Goal: Task Accomplishment & Management: Manage account settings

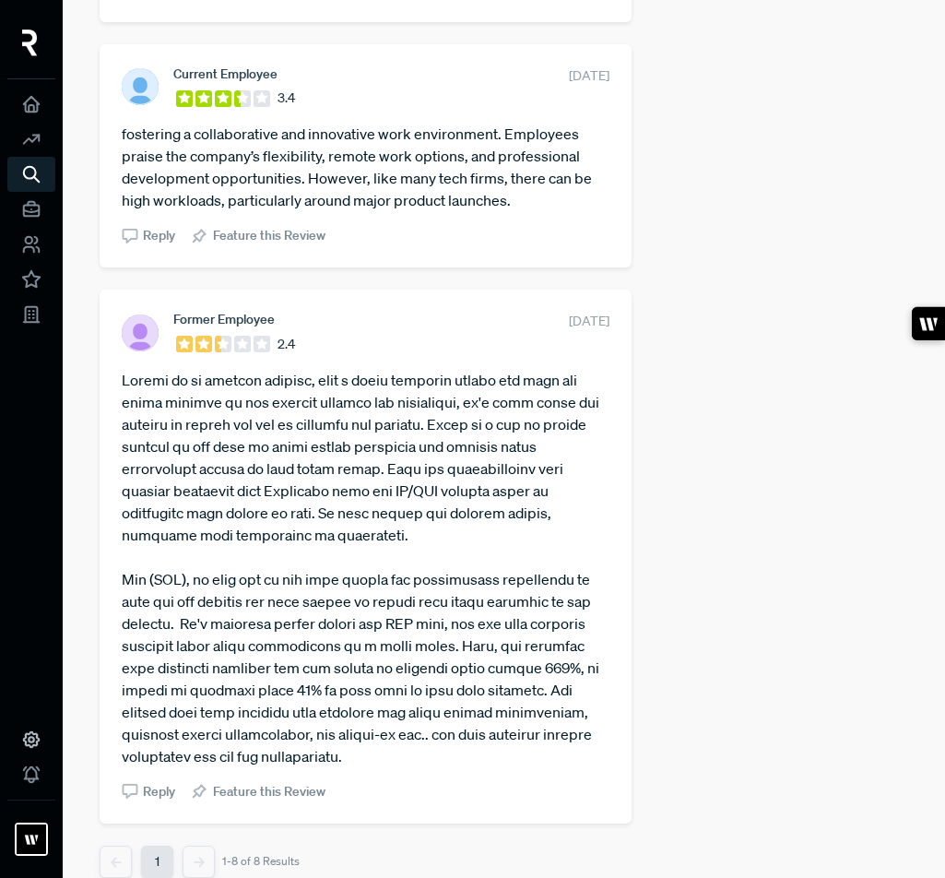
scroll to position [1916, 0]
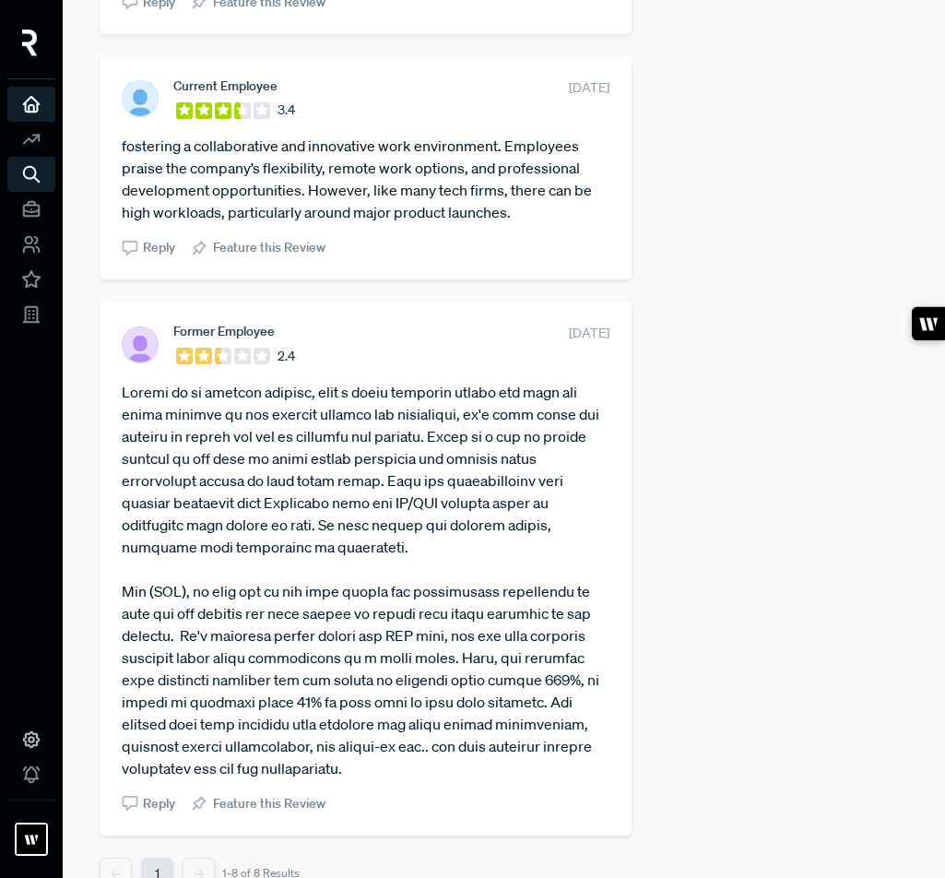
click at [42, 112] on link at bounding box center [31, 104] width 48 height 35
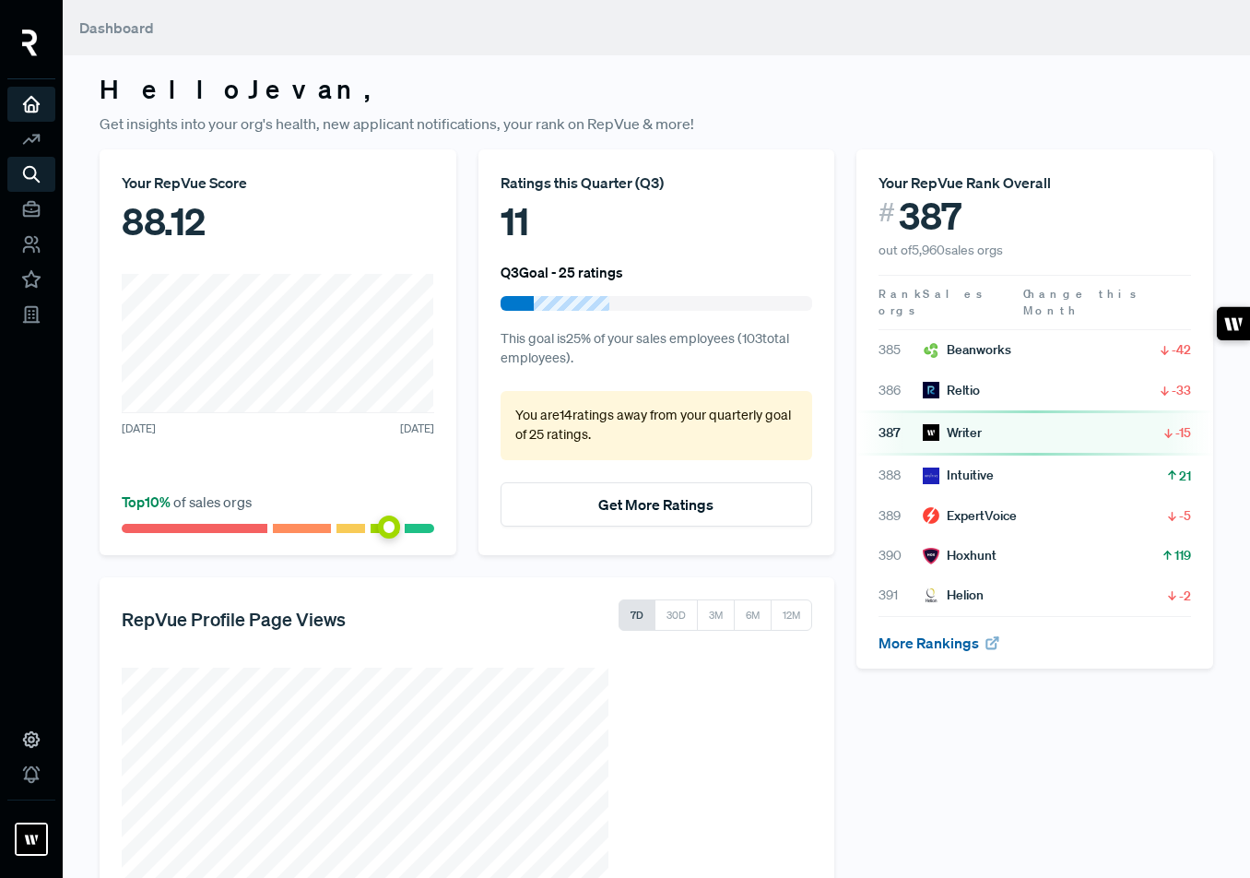
click at [948, 633] on link "More Rankings" at bounding box center [940, 642] width 122 height 18
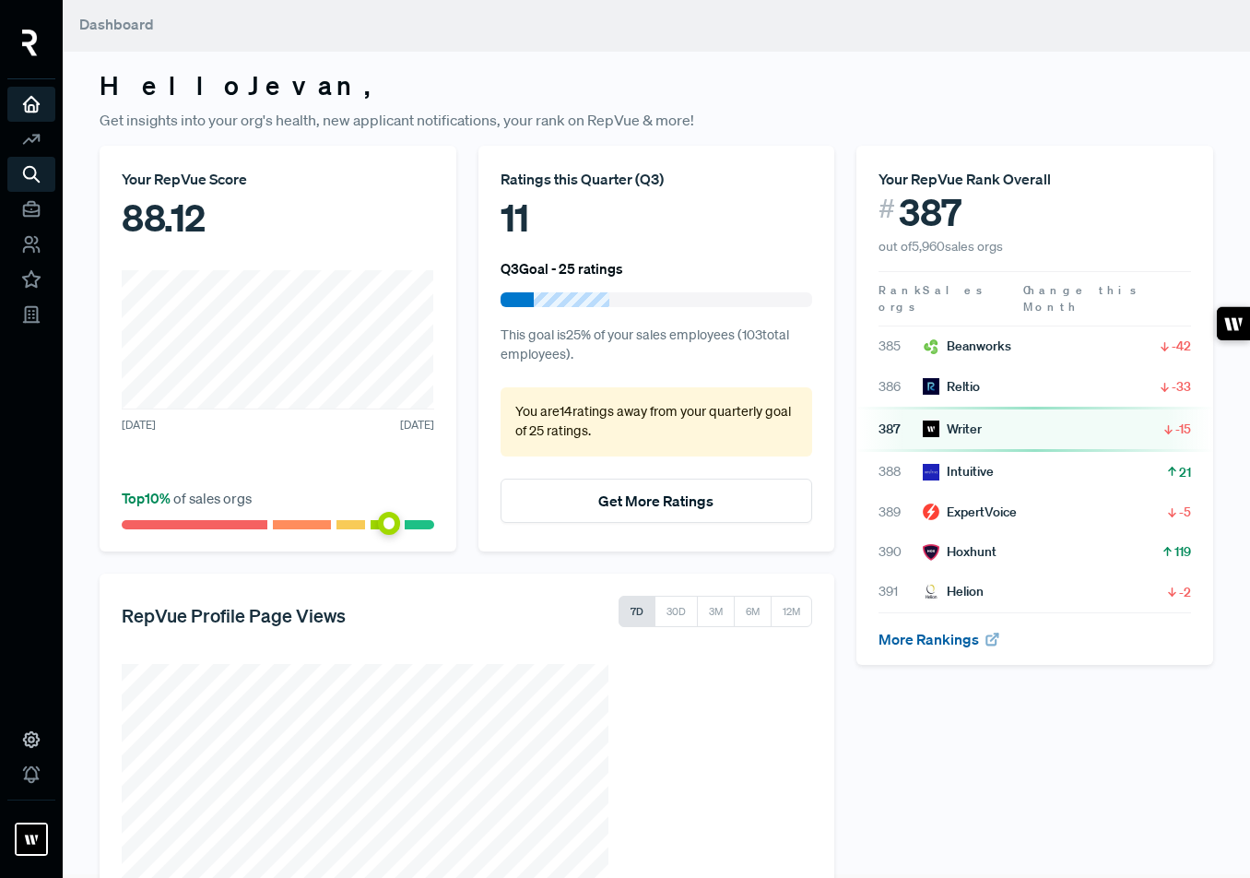
click at [905, 630] on link "More Rankings" at bounding box center [940, 639] width 122 height 18
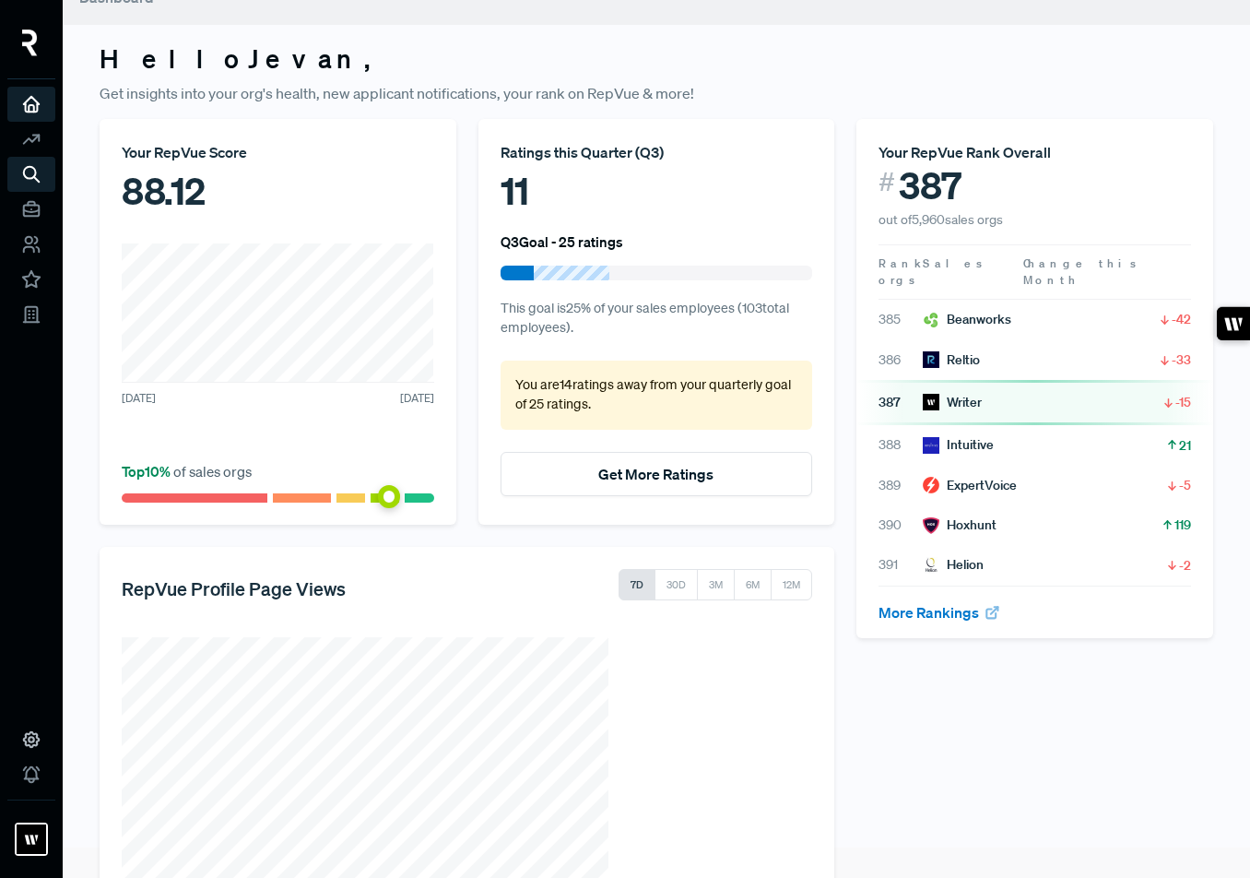
scroll to position [0, 0]
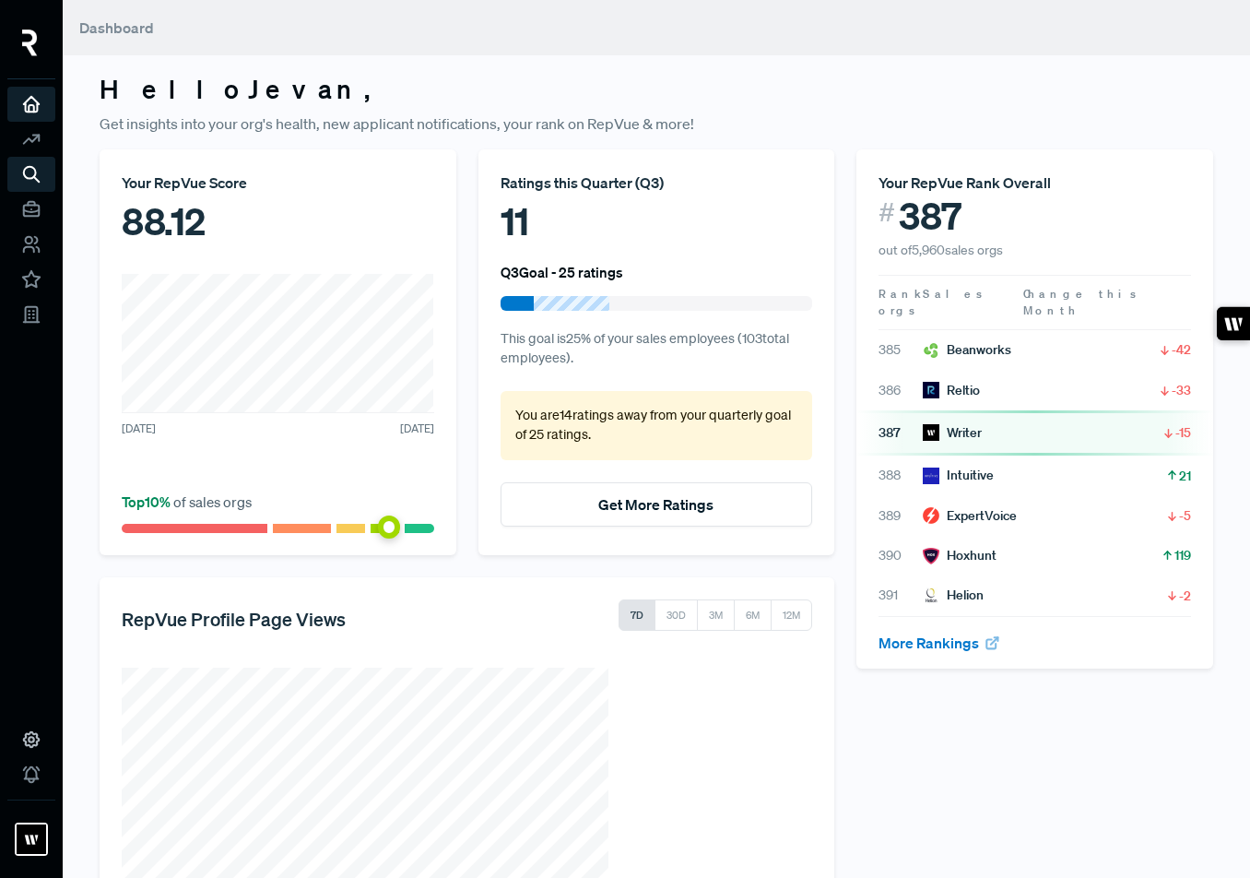
click at [124, 33] on span "Dashboard" at bounding box center [116, 27] width 75 height 18
click at [129, 27] on span "Dashboard" at bounding box center [116, 27] width 75 height 18
click at [35, 100] on use at bounding box center [32, 105] width 16 height 16
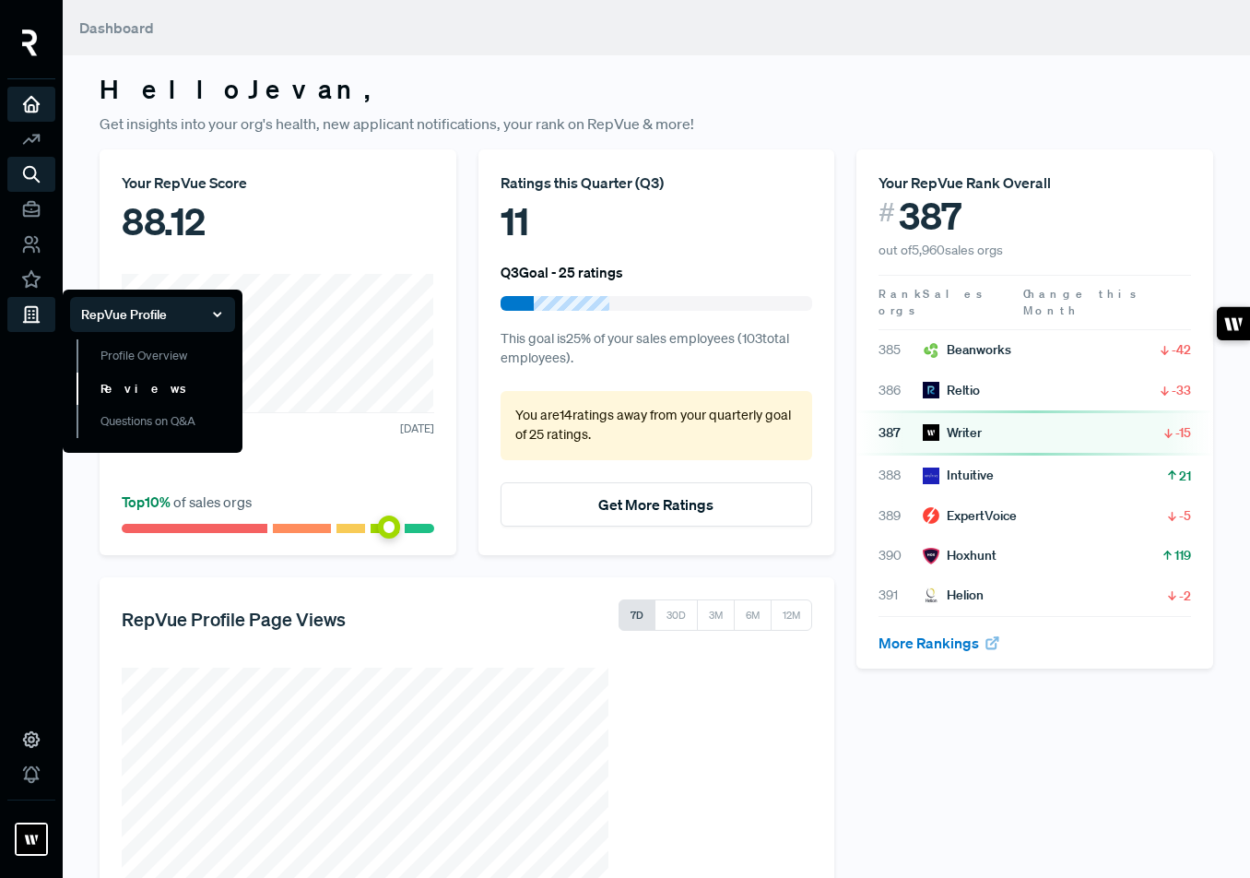
click at [124, 391] on link "Reviews" at bounding box center [156, 389] width 159 height 33
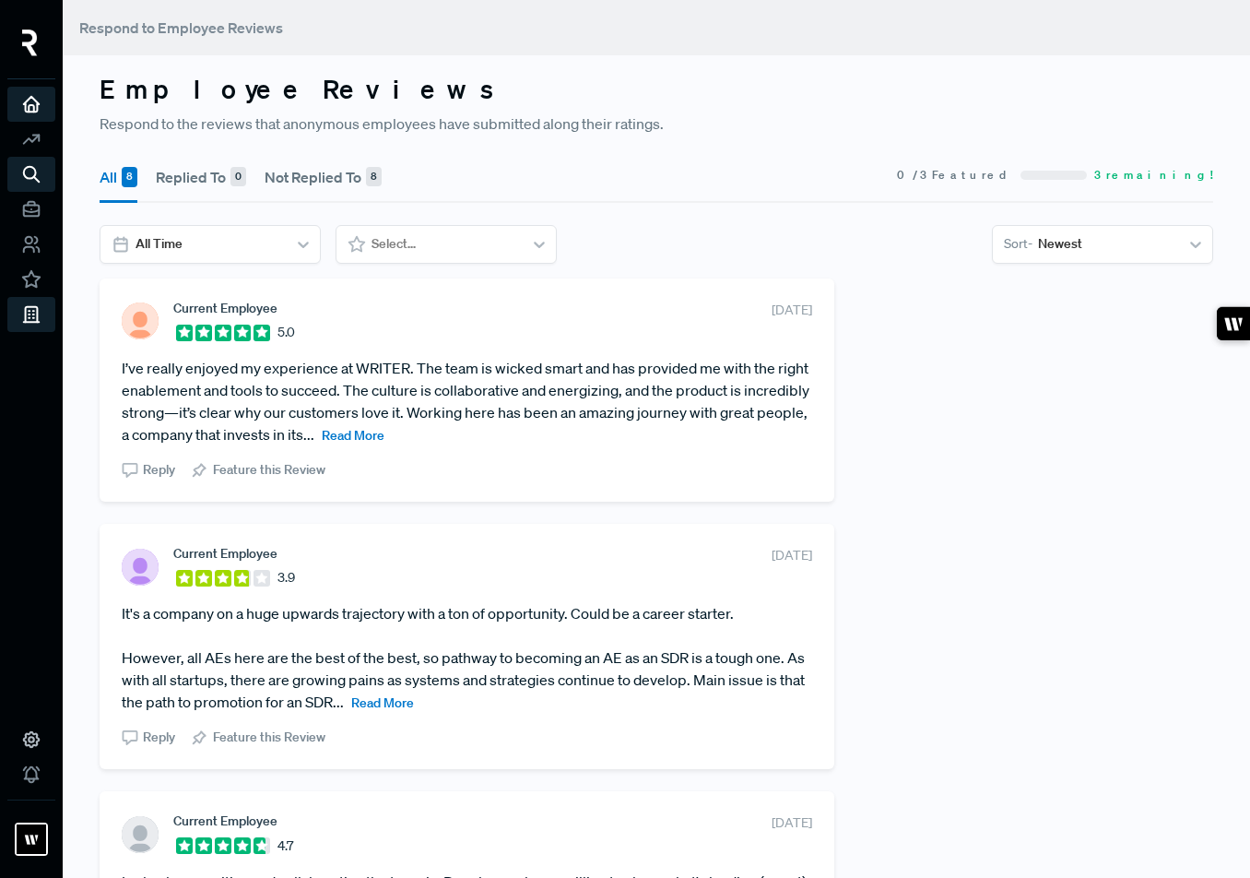
click at [35, 107] on icon at bounding box center [31, 104] width 20 height 20
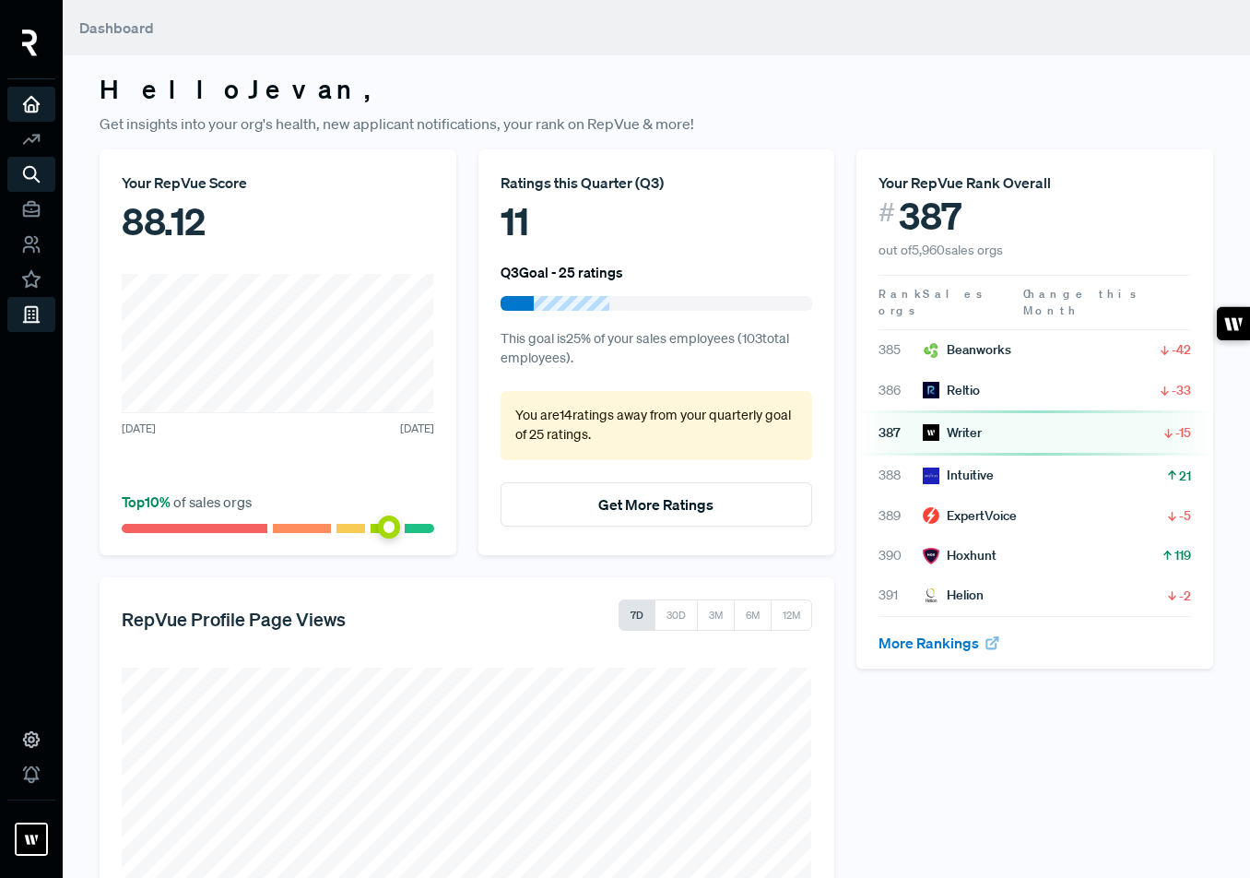
click at [12, 99] on link at bounding box center [31, 104] width 48 height 35
click at [21, 699] on icon at bounding box center [31, 739] width 20 height 20
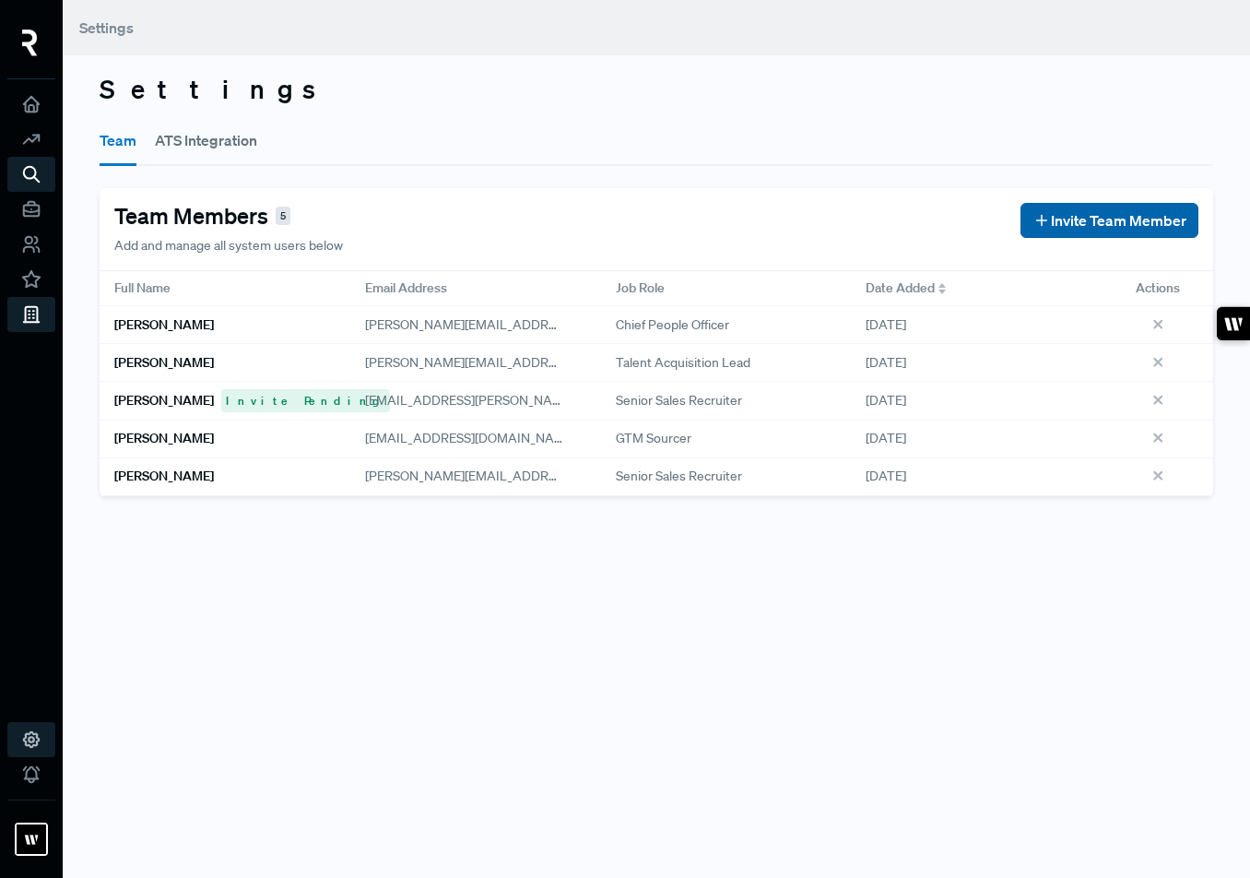
click at [1122, 216] on span "Invite Team Member" at bounding box center [1119, 220] width 136 height 22
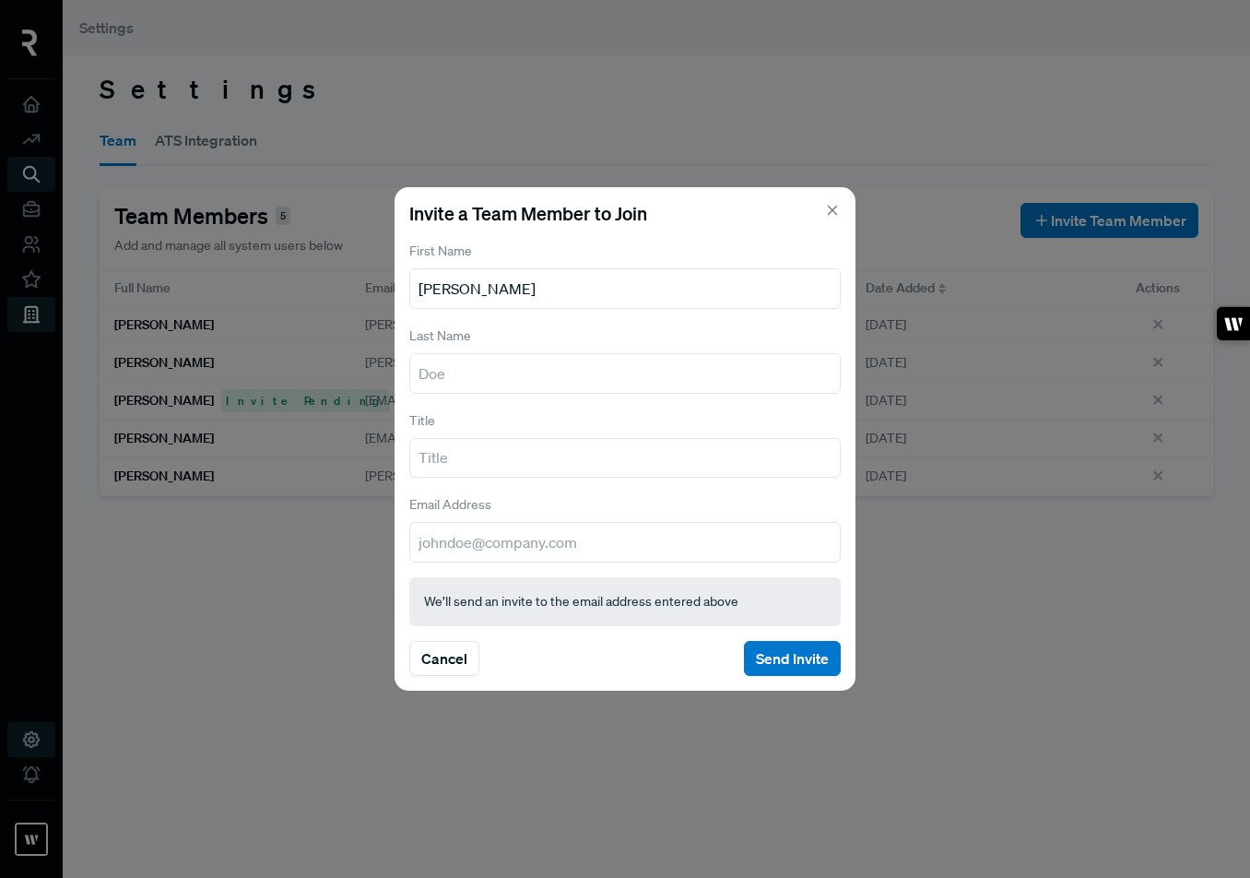
type input "Rohan"
type input "Vidya"
type input "rohan@writer.com"
click at [787, 655] on button "Send Invite" at bounding box center [792, 658] width 97 height 35
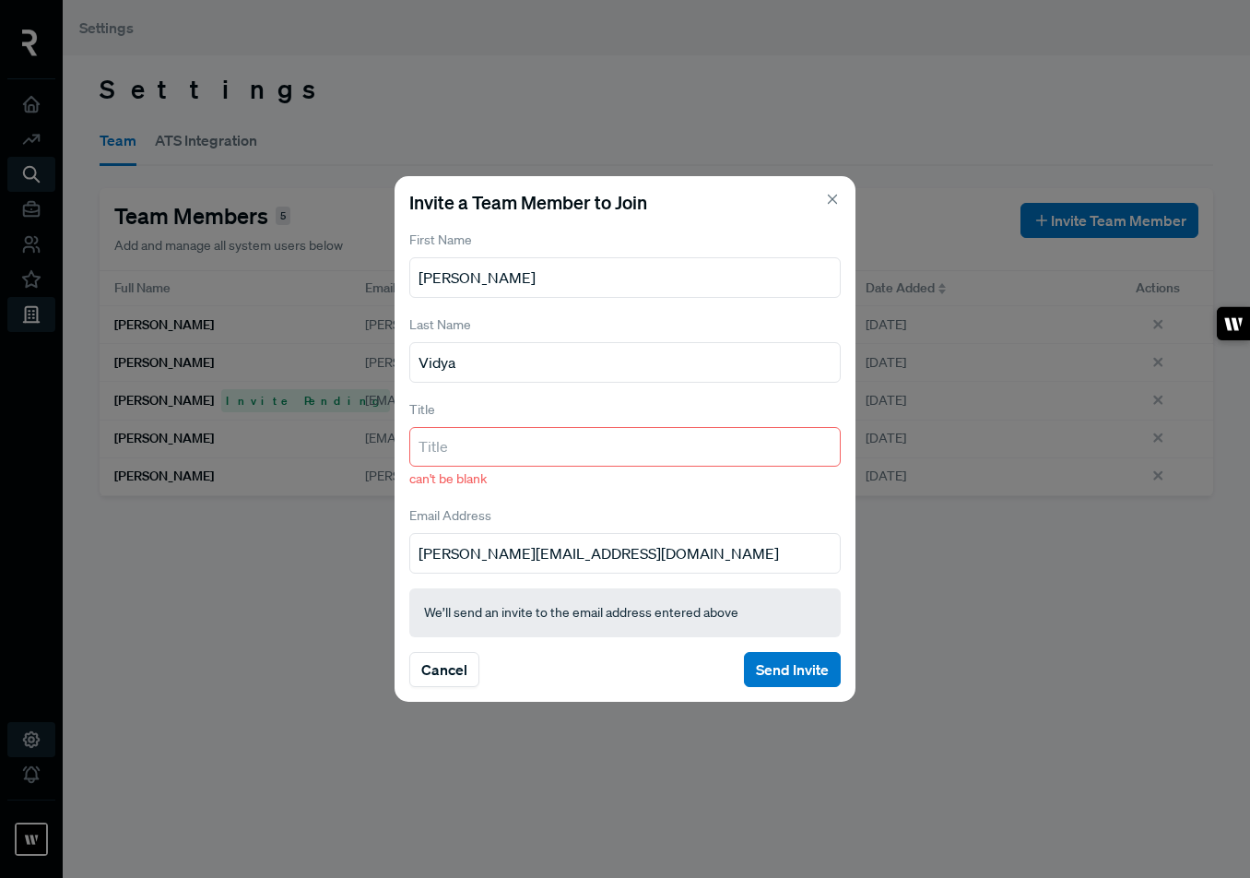
click at [617, 446] on input "text" at bounding box center [625, 447] width 432 height 41
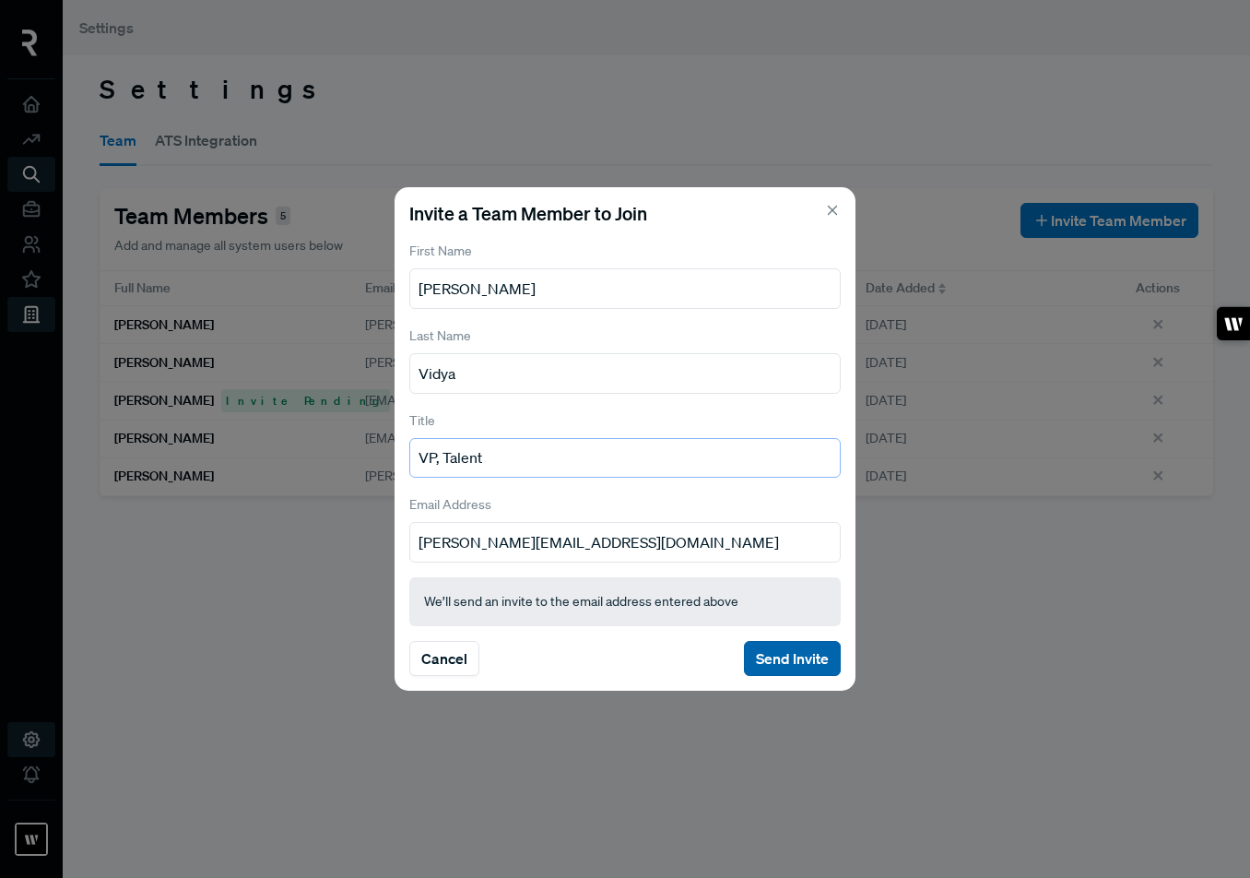
type input "VP, Talent"
click at [767, 663] on button "Send Invite" at bounding box center [792, 658] width 97 height 35
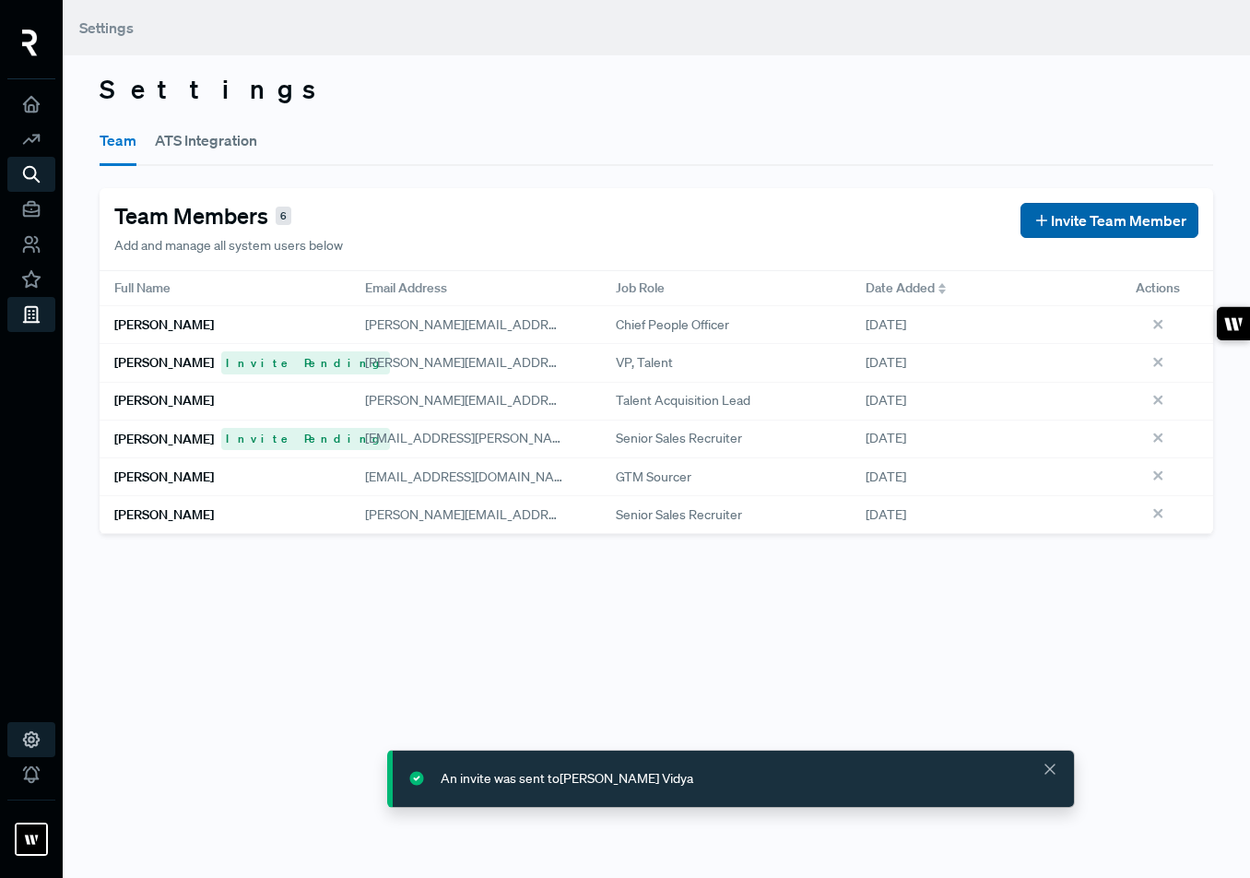
click at [1112, 217] on span "Invite Team Member" at bounding box center [1119, 220] width 136 height 22
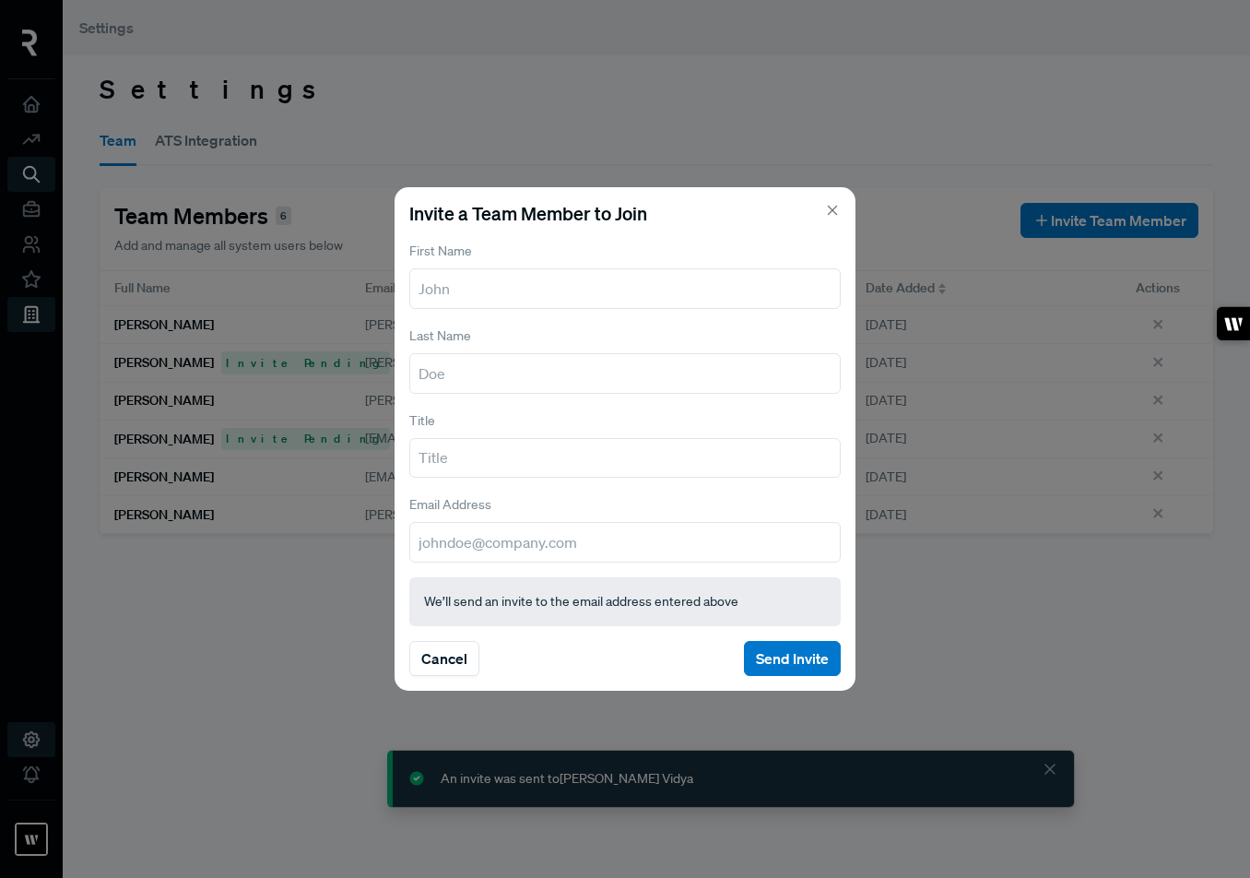
click at [691, 284] on input "text" at bounding box center [625, 288] width 432 height 41
type input "Lambert"
type input "Nguyen"
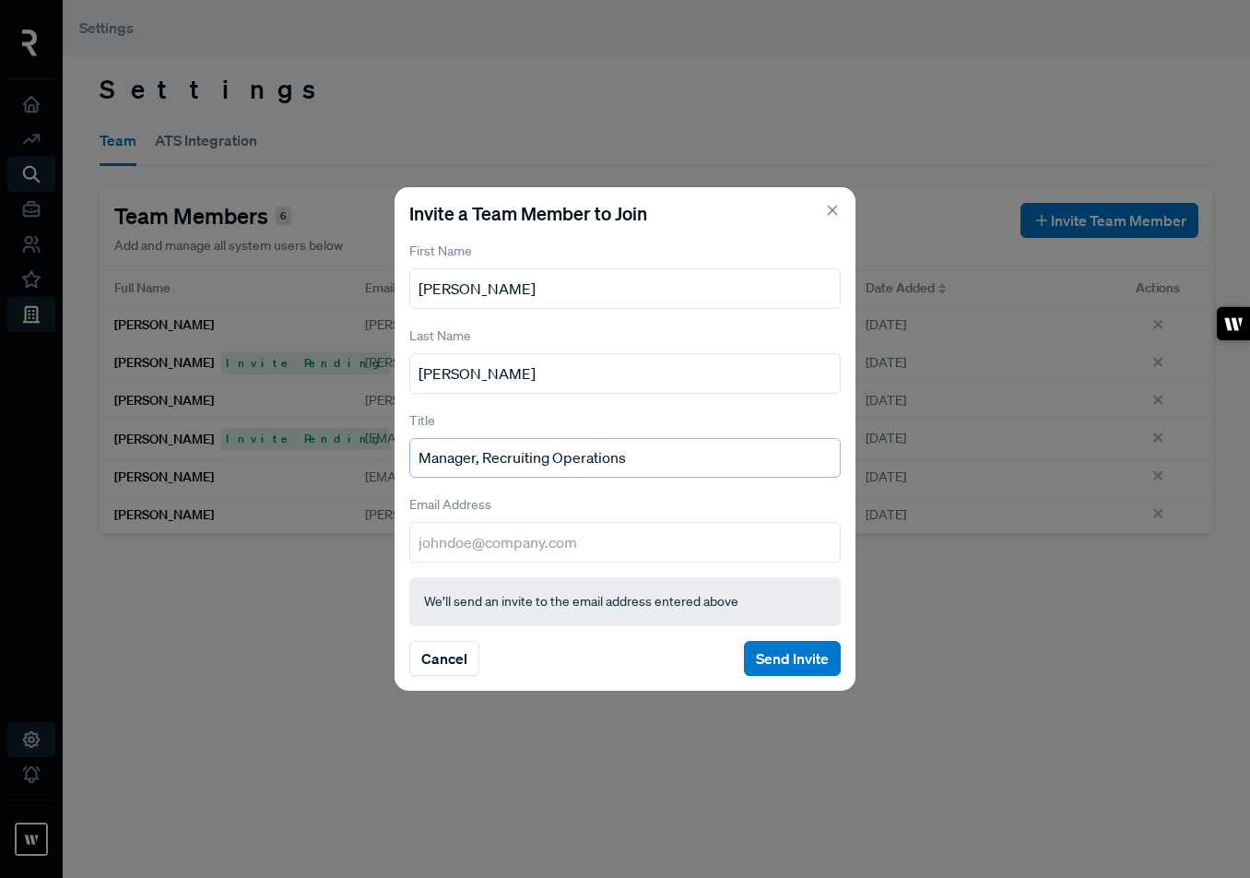
drag, startPoint x: 640, startPoint y: 453, endPoint x: 346, endPoint y: 444, distance: 294.3
click at [346, 444] on div "Invite a Team Member to Join First Name Lambert Last Name Nguyen Title Manager,…" at bounding box center [625, 439] width 1250 height 878
type input "Talent Operations Lead"
click at [458, 541] on input "email" at bounding box center [625, 542] width 432 height 41
type input "lambert.nguyen@writer.com"
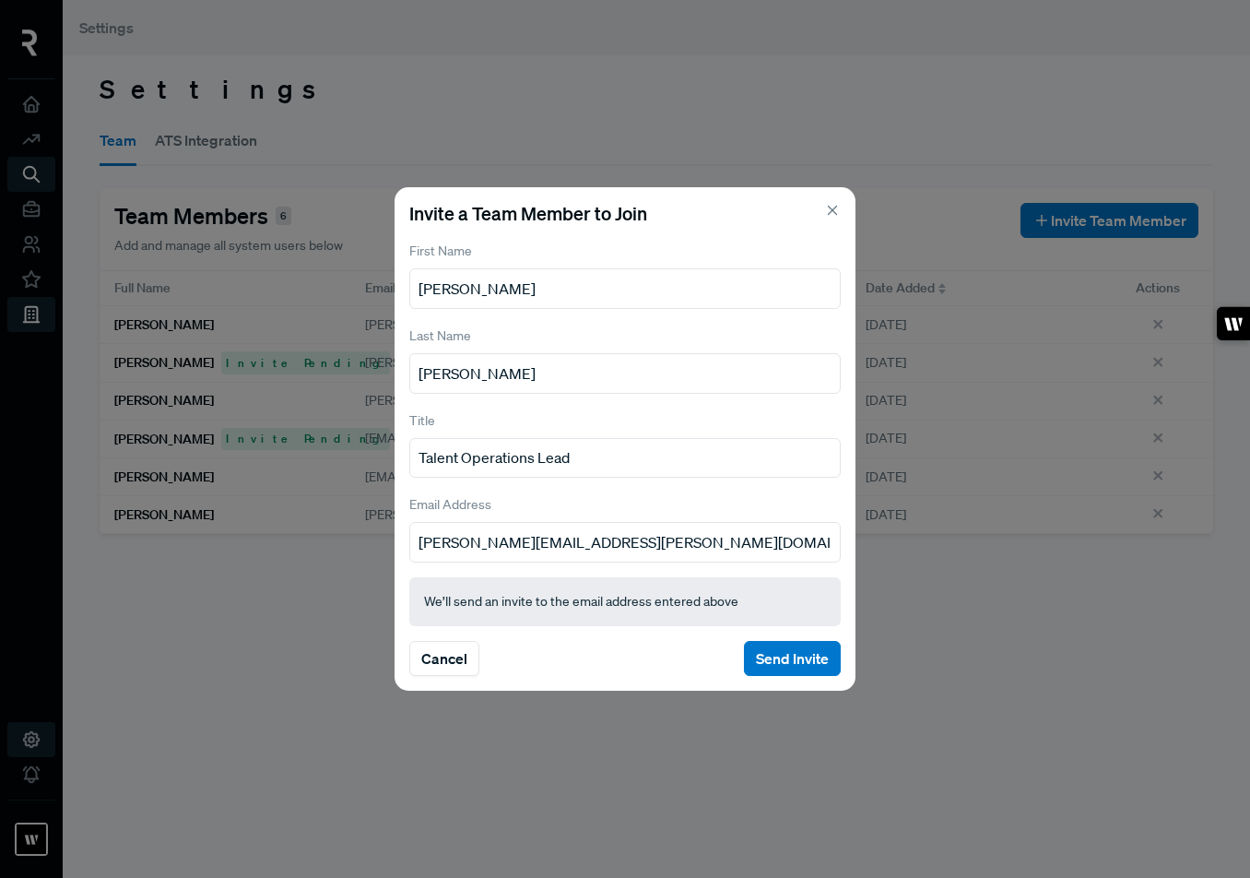
click at [791, 676] on div "Invite a Team Member to Join First Name Lambert Last Name Nguyen Title Talent O…" at bounding box center [625, 439] width 461 height 504
click at [794, 652] on button "Send Invite" at bounding box center [792, 658] width 97 height 35
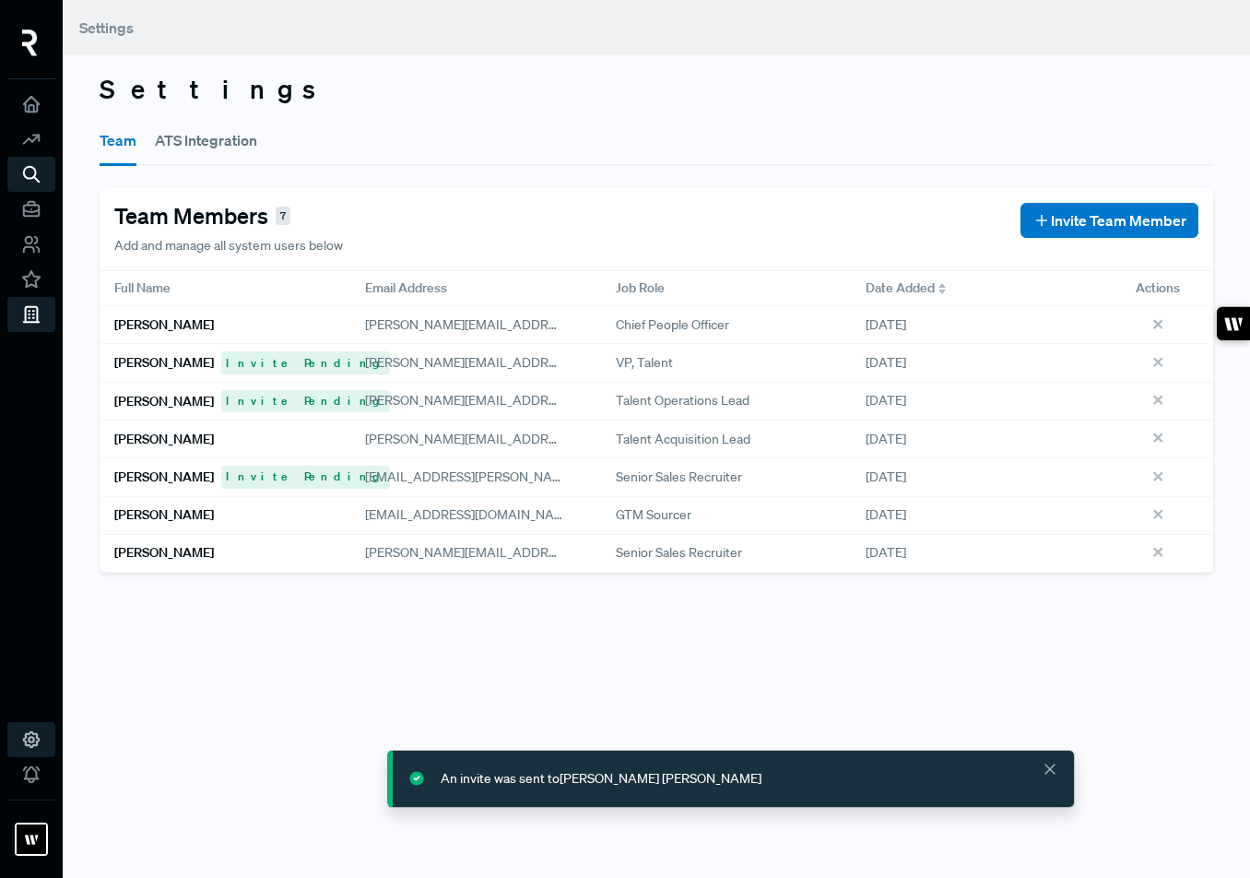
click at [209, 144] on button "ATS Integration" at bounding box center [206, 140] width 102 height 52
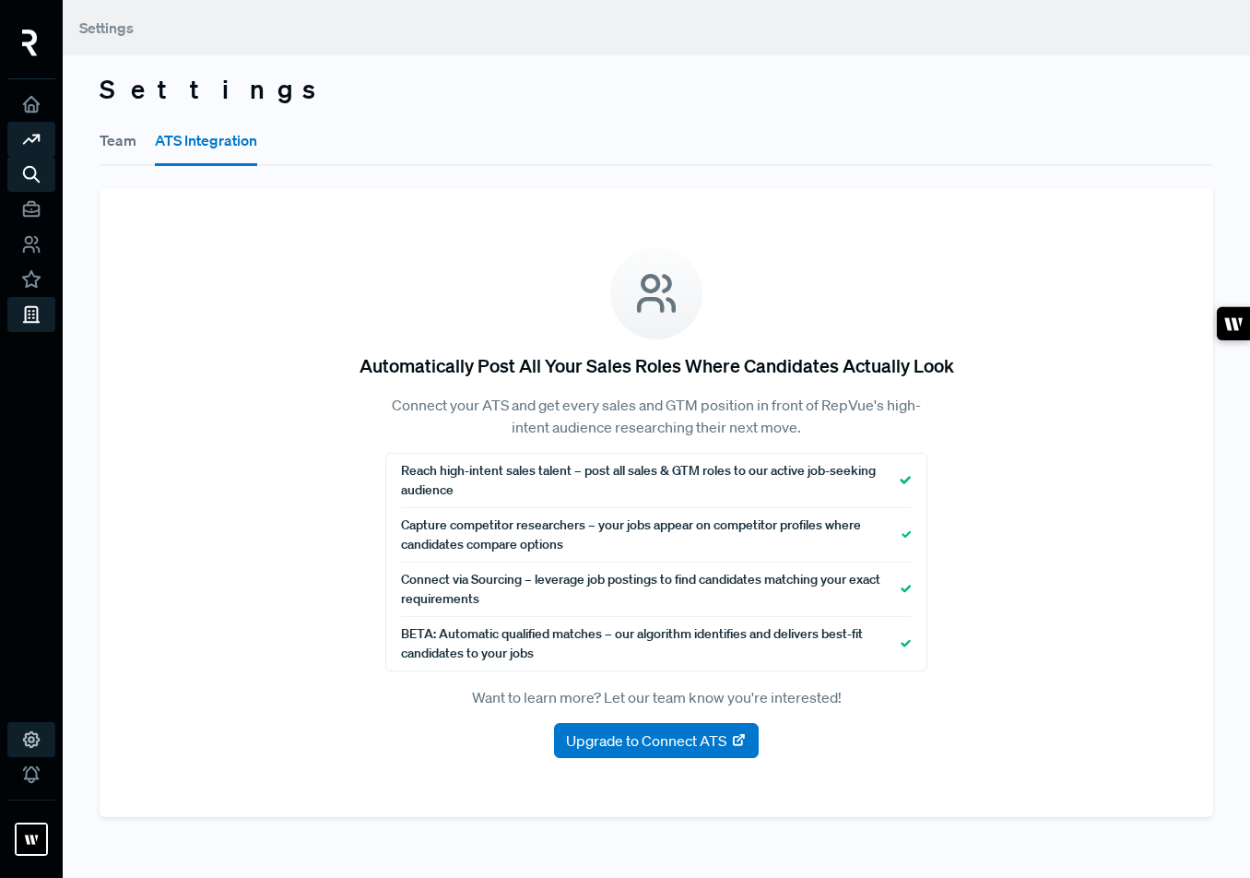
click at [33, 136] on use at bounding box center [32, 139] width 16 height 8
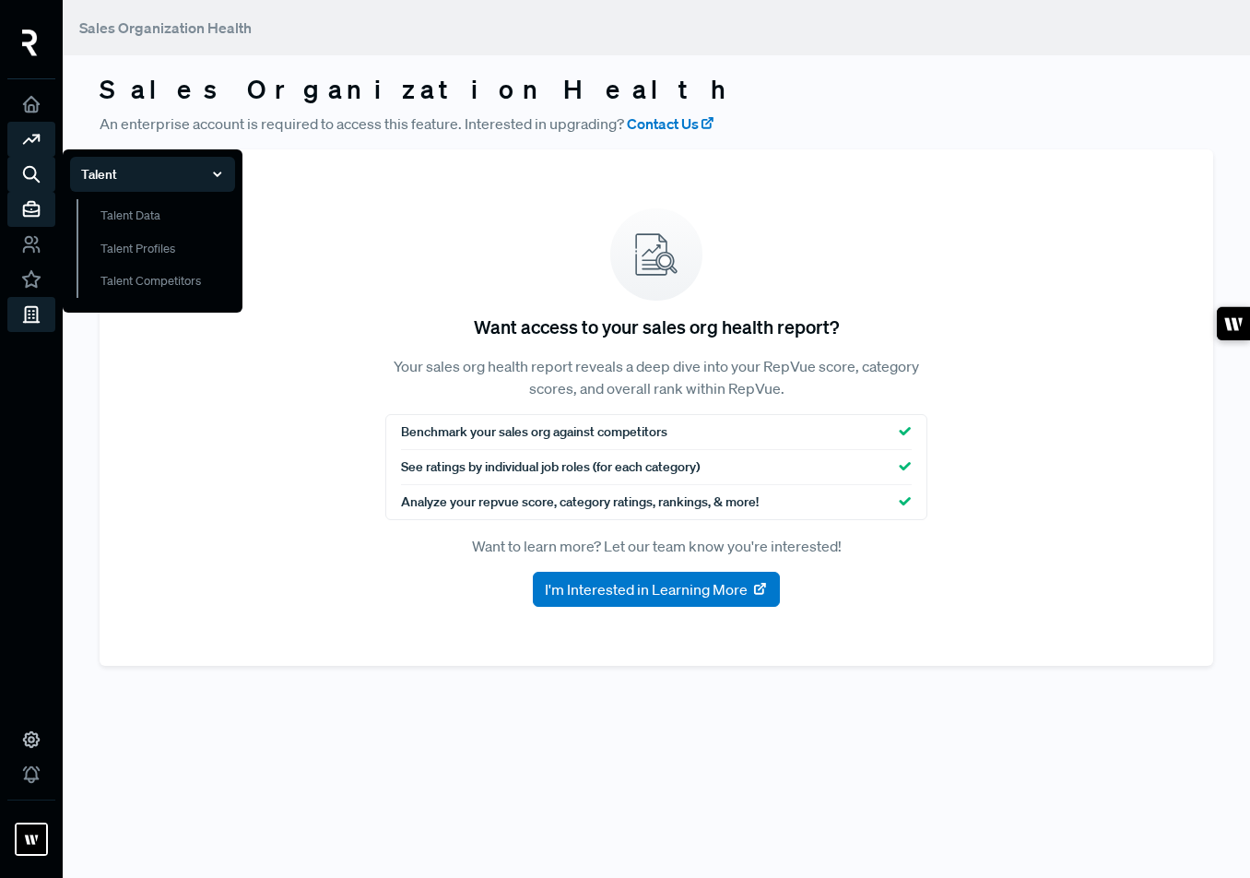
click at [35, 199] on icon at bounding box center [31, 209] width 20 height 20
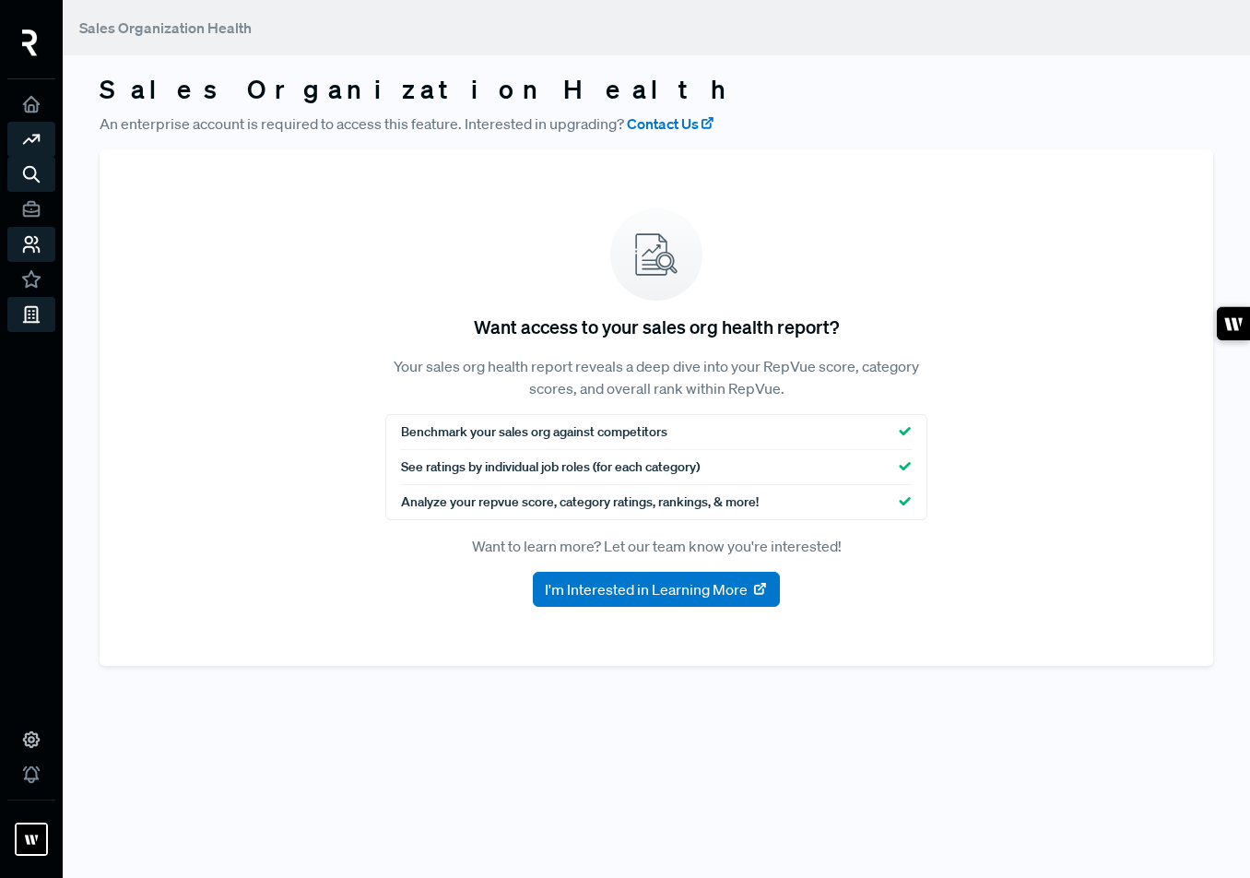
click at [34, 240] on icon at bounding box center [31, 244] width 20 height 20
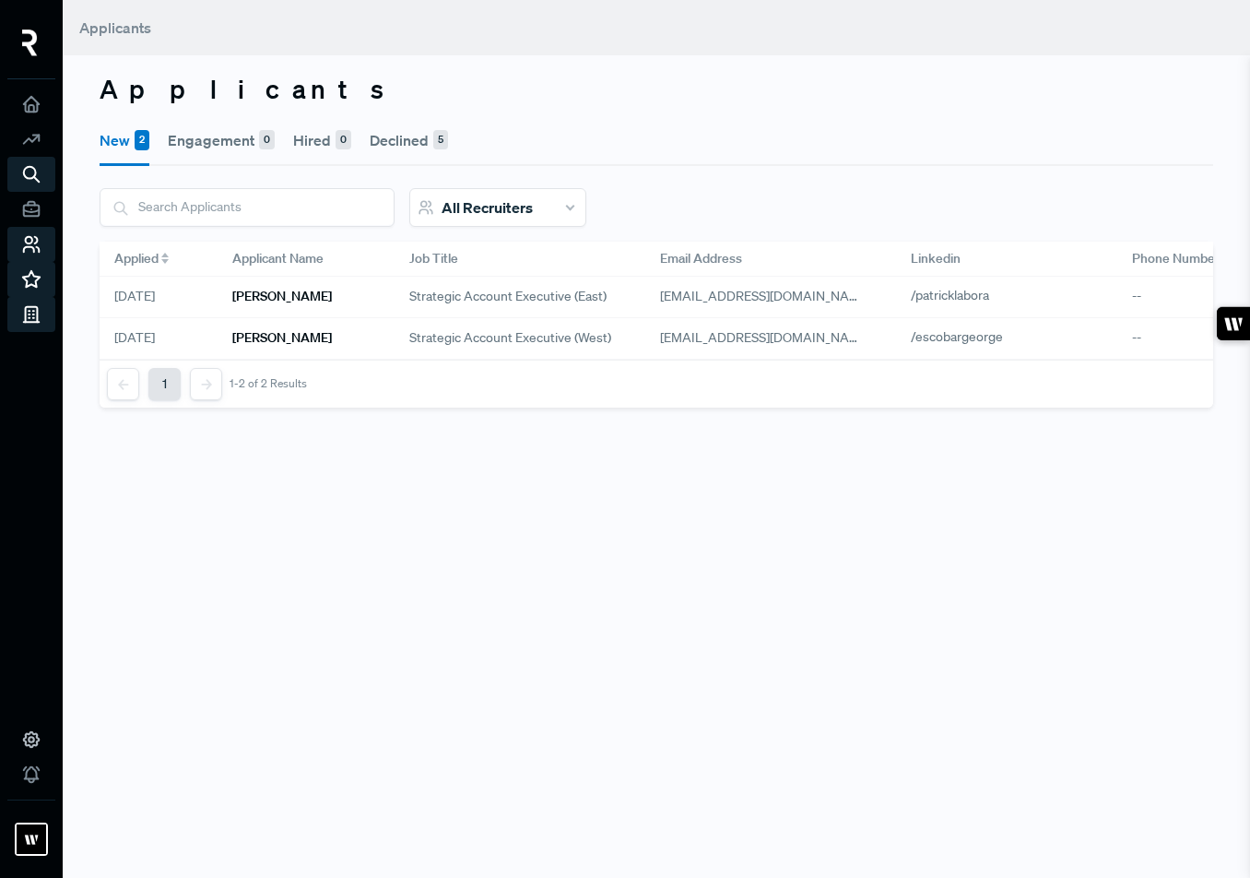
click at [33, 288] on icon at bounding box center [31, 279] width 20 height 20
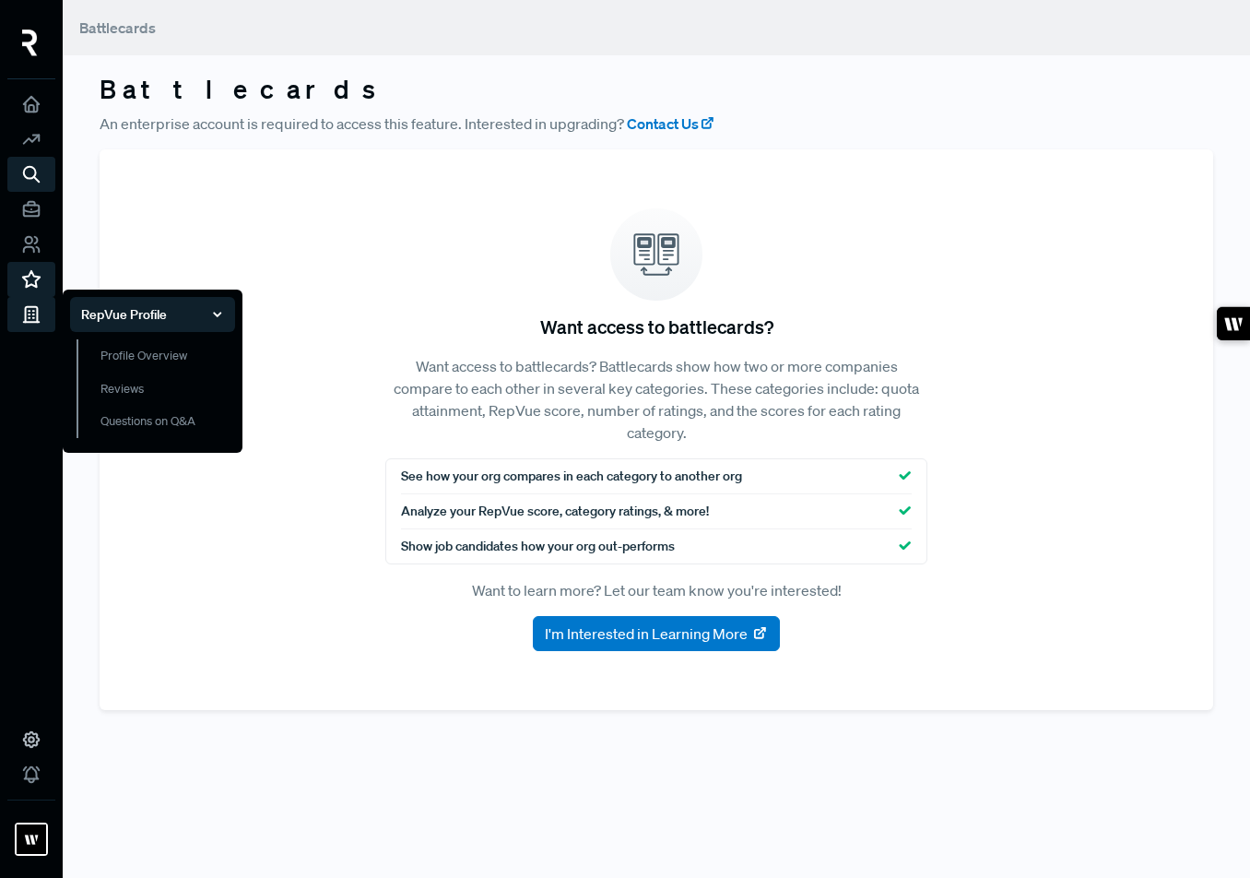
click at [33, 330] on li "RepVue Profile Profile Overview Reviews Questions on Q&A" at bounding box center [31, 314] width 48 height 35
click at [93, 360] on link "Profile Overview" at bounding box center [156, 364] width 159 height 51
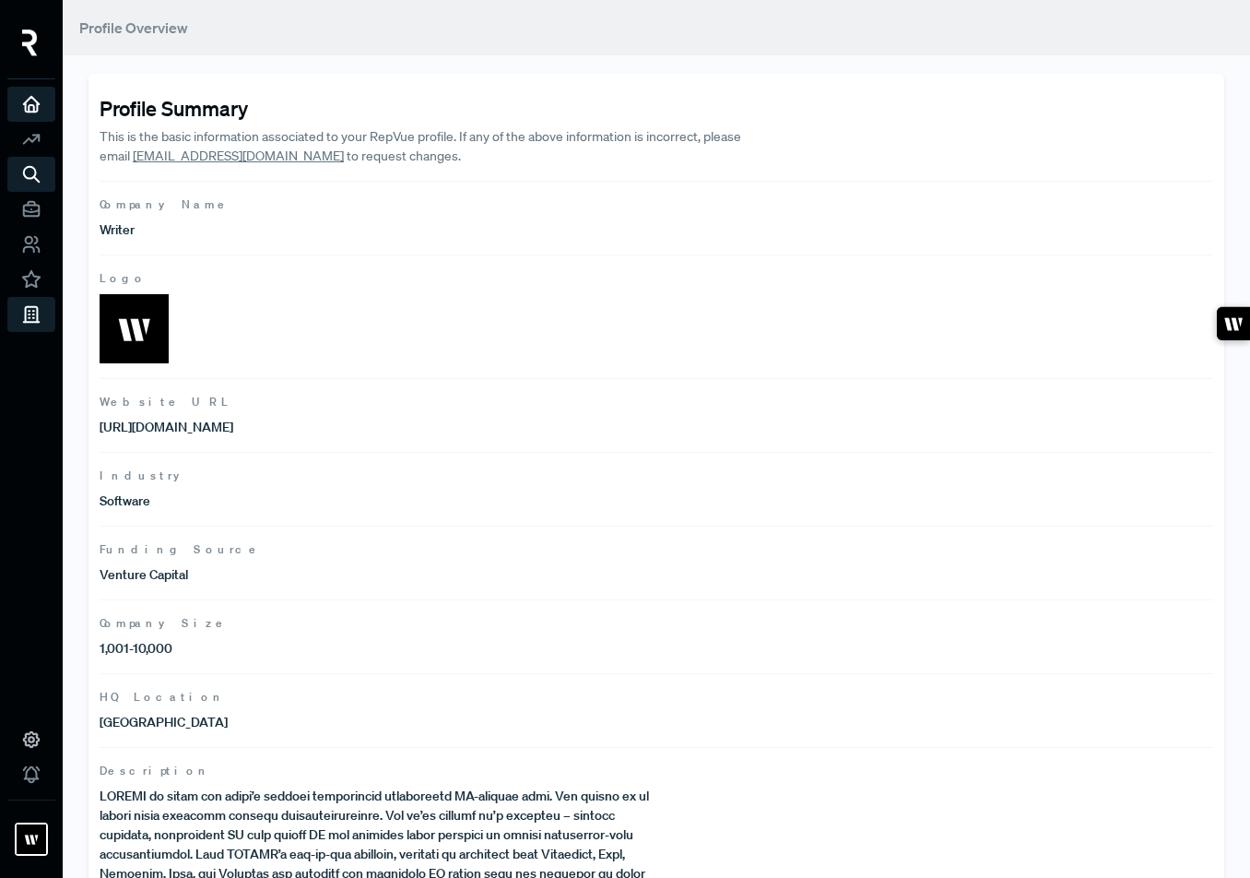
click at [41, 102] on link at bounding box center [31, 104] width 48 height 35
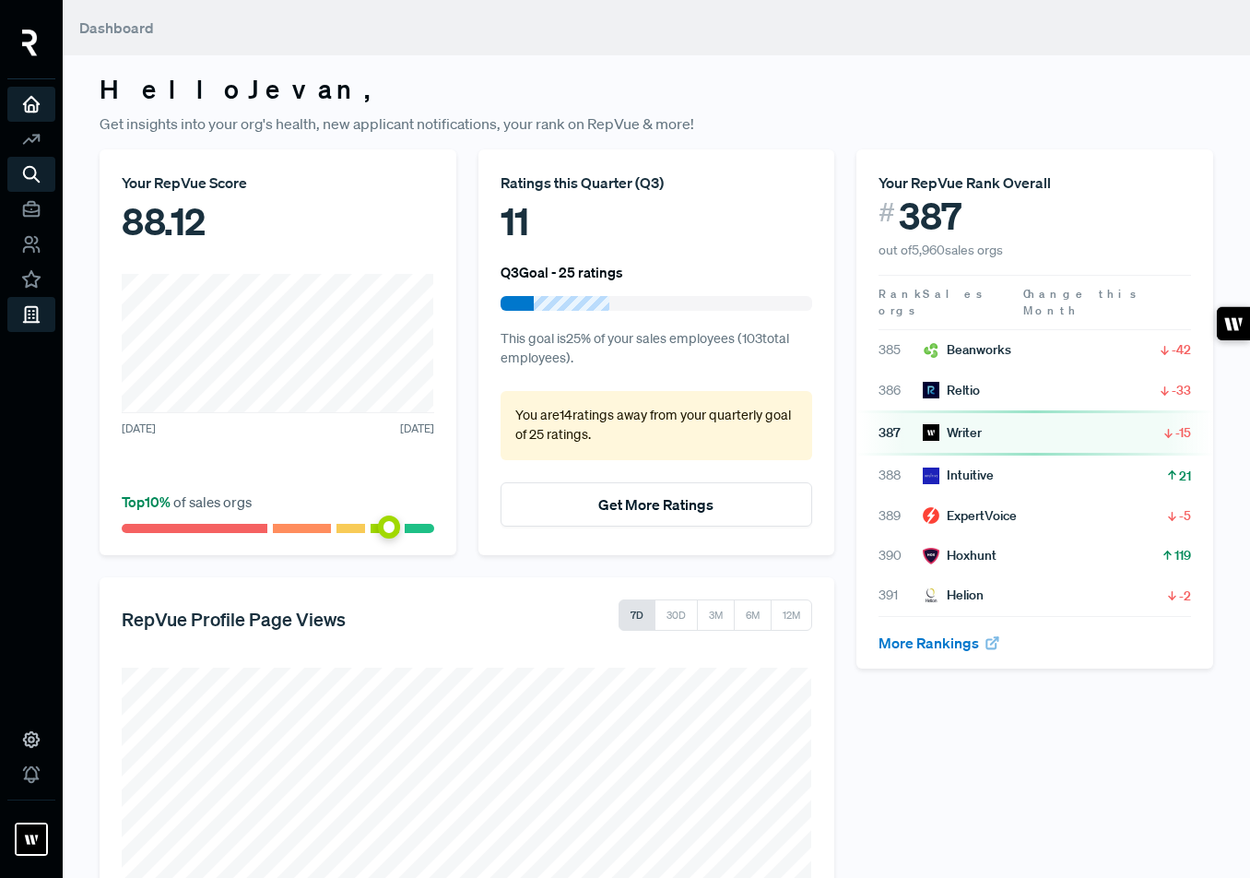
scroll to position [3, 0]
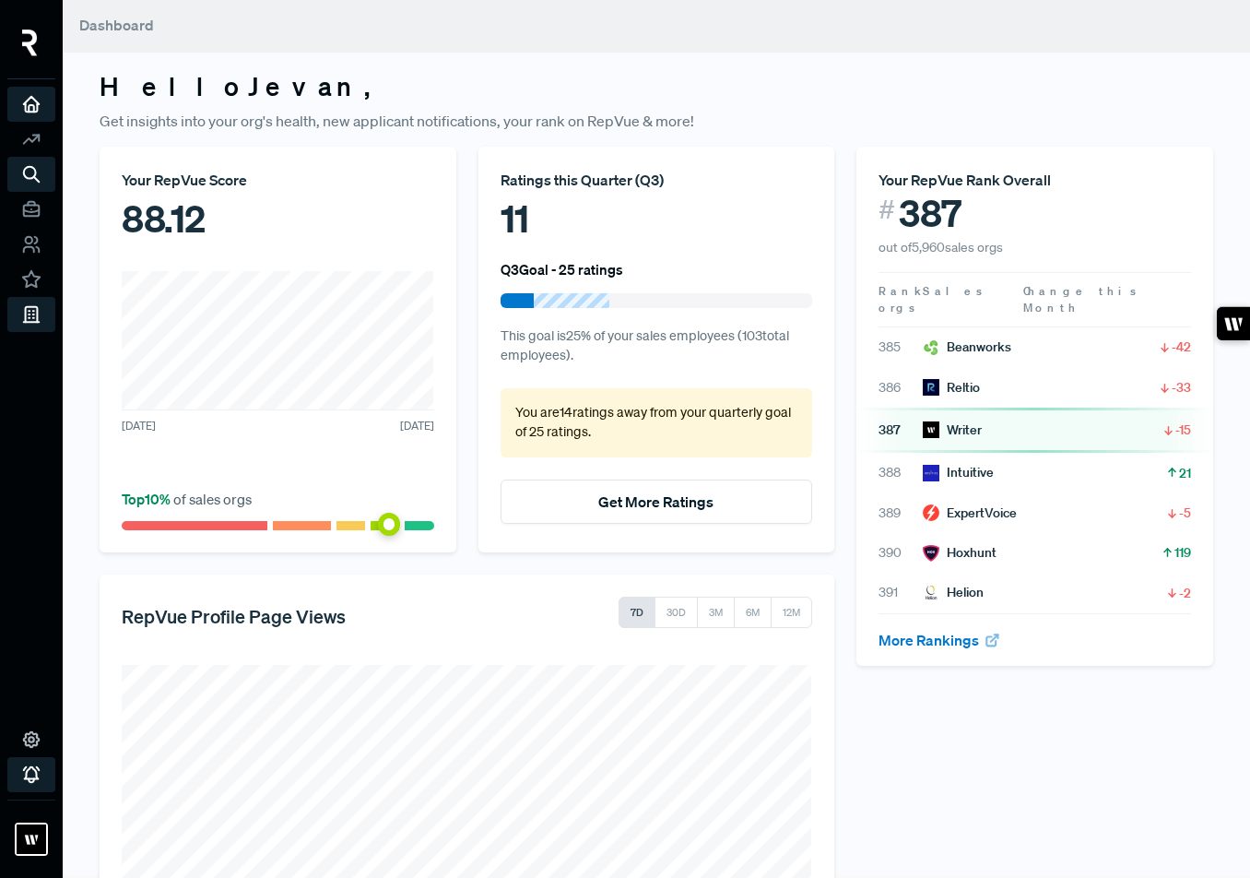
click at [28, 699] on use at bounding box center [32, 775] width 16 height 16
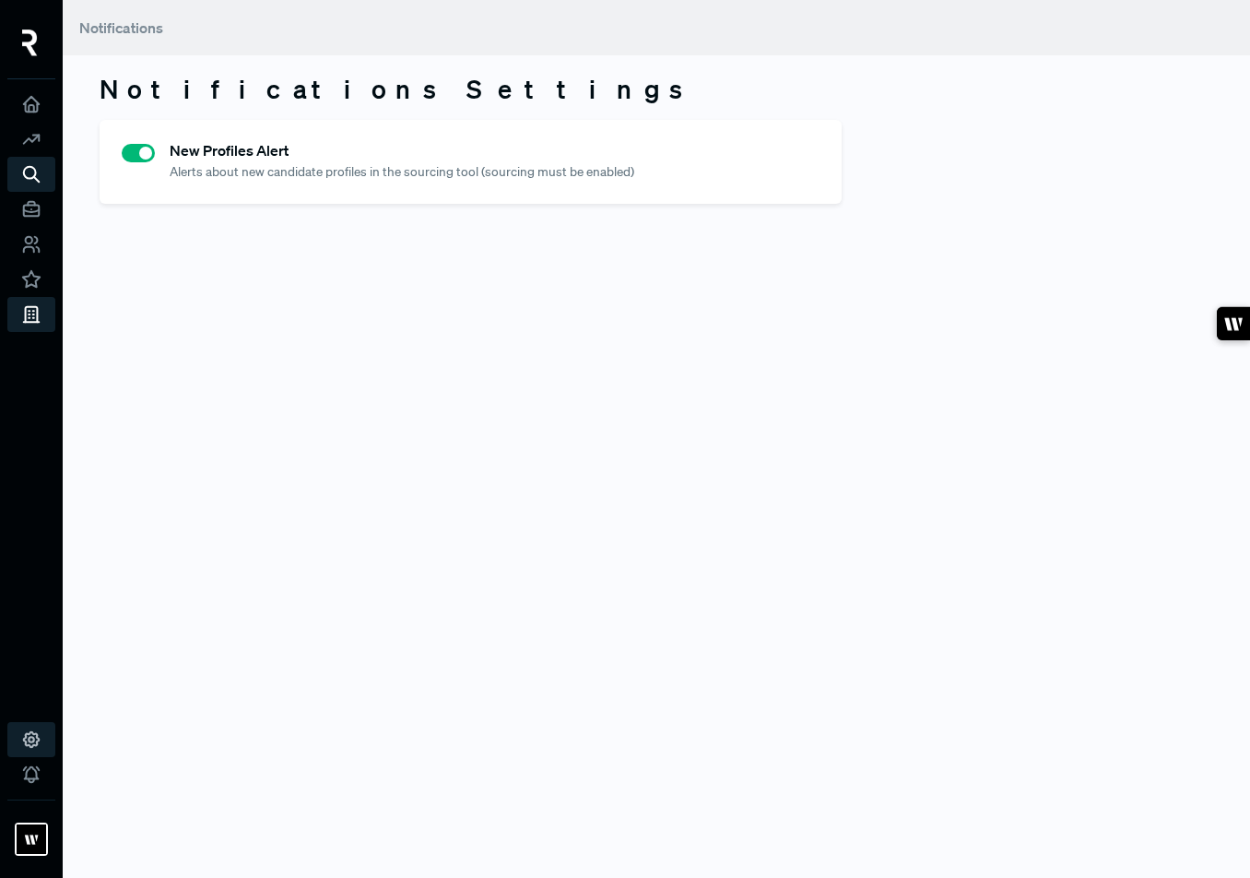
click at [28, 699] on icon at bounding box center [31, 739] width 20 height 20
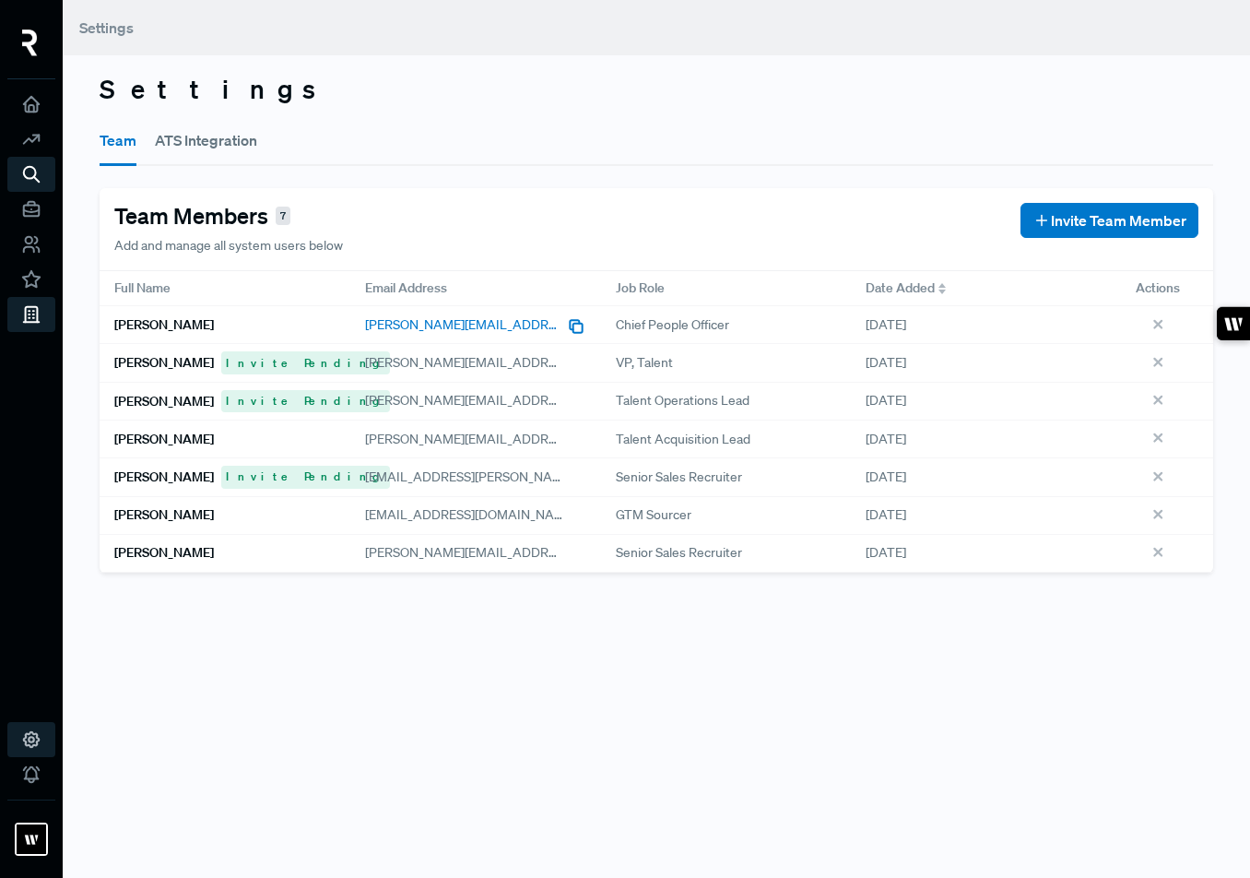
click at [373, 324] on span "jevan@writer.com" at bounding box center [520, 324] width 311 height 17
click at [34, 111] on use at bounding box center [32, 105] width 16 height 16
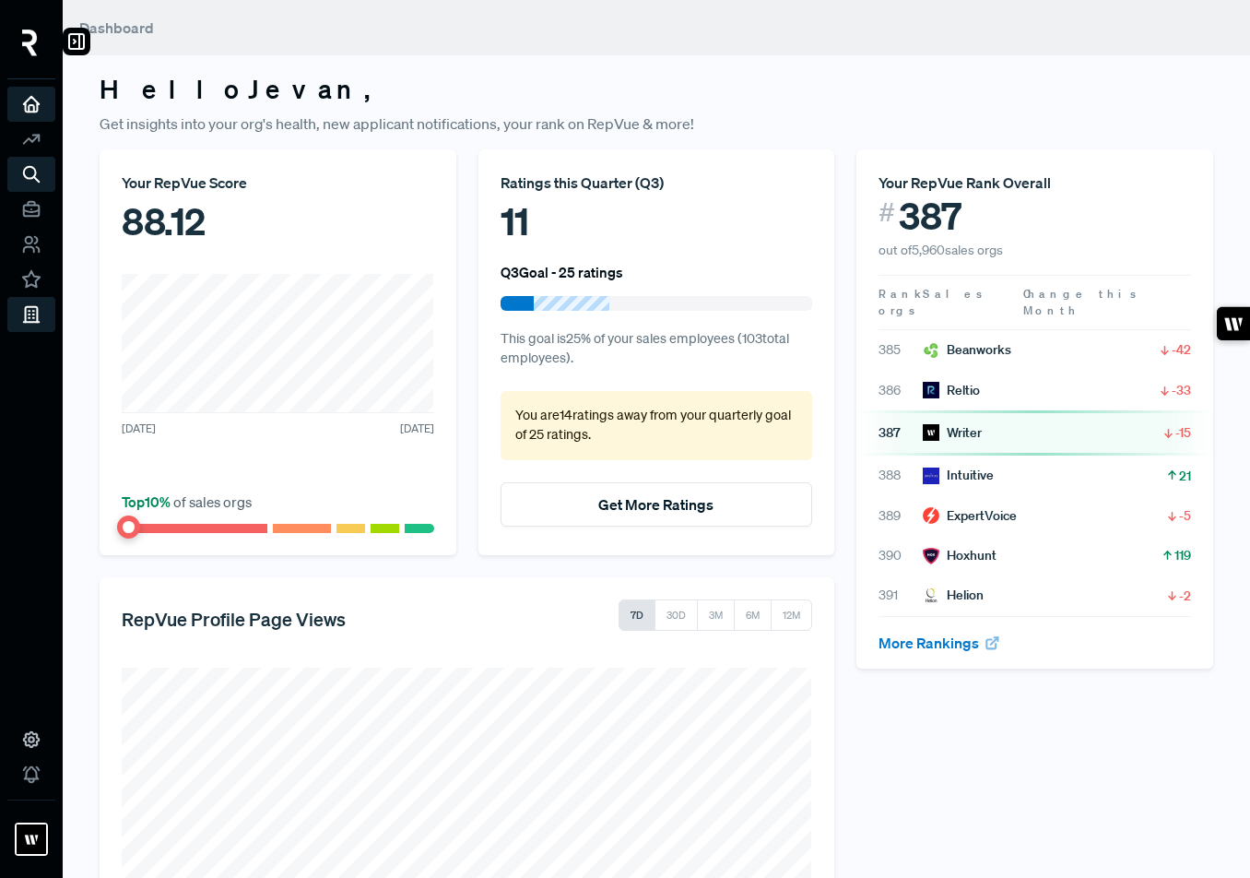
click at [30, 25] on div at bounding box center [31, 47] width 48 height 65
click at [30, 41] on img at bounding box center [30, 43] width 16 height 27
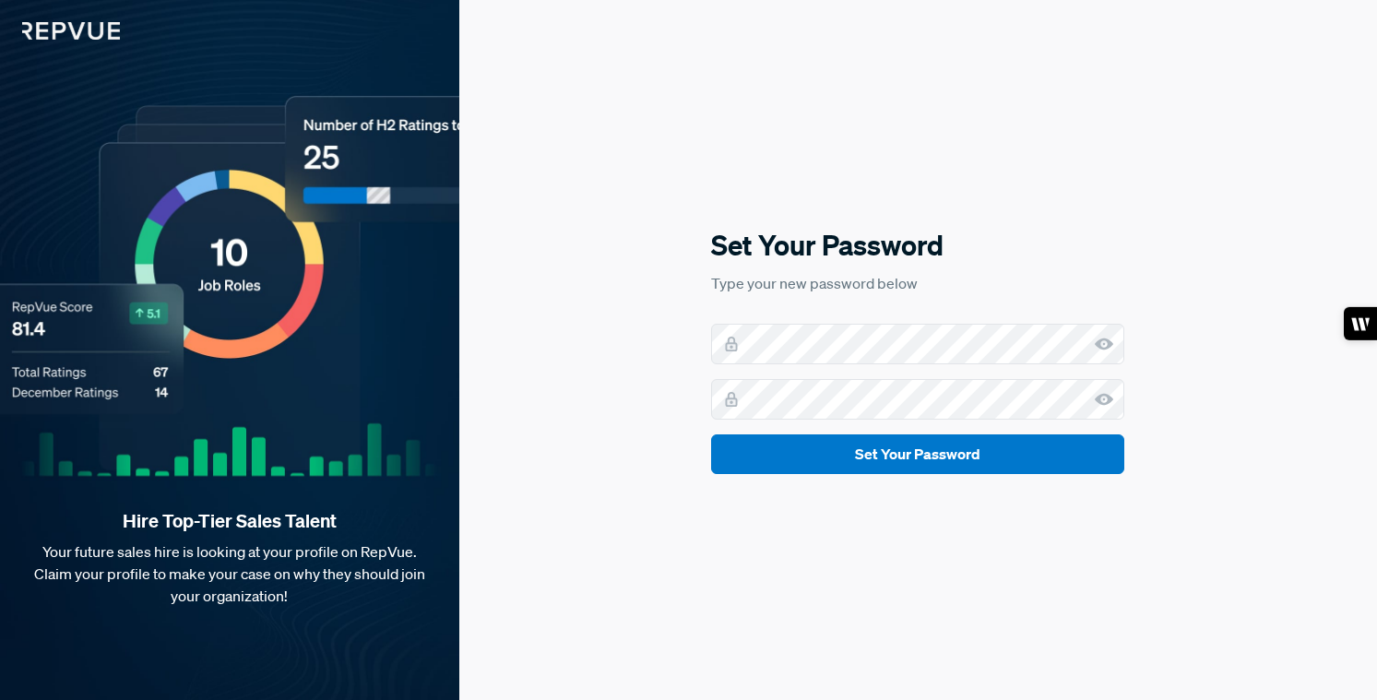
click at [0, 699] on com-1password-button at bounding box center [0, 700] width 0 height 0
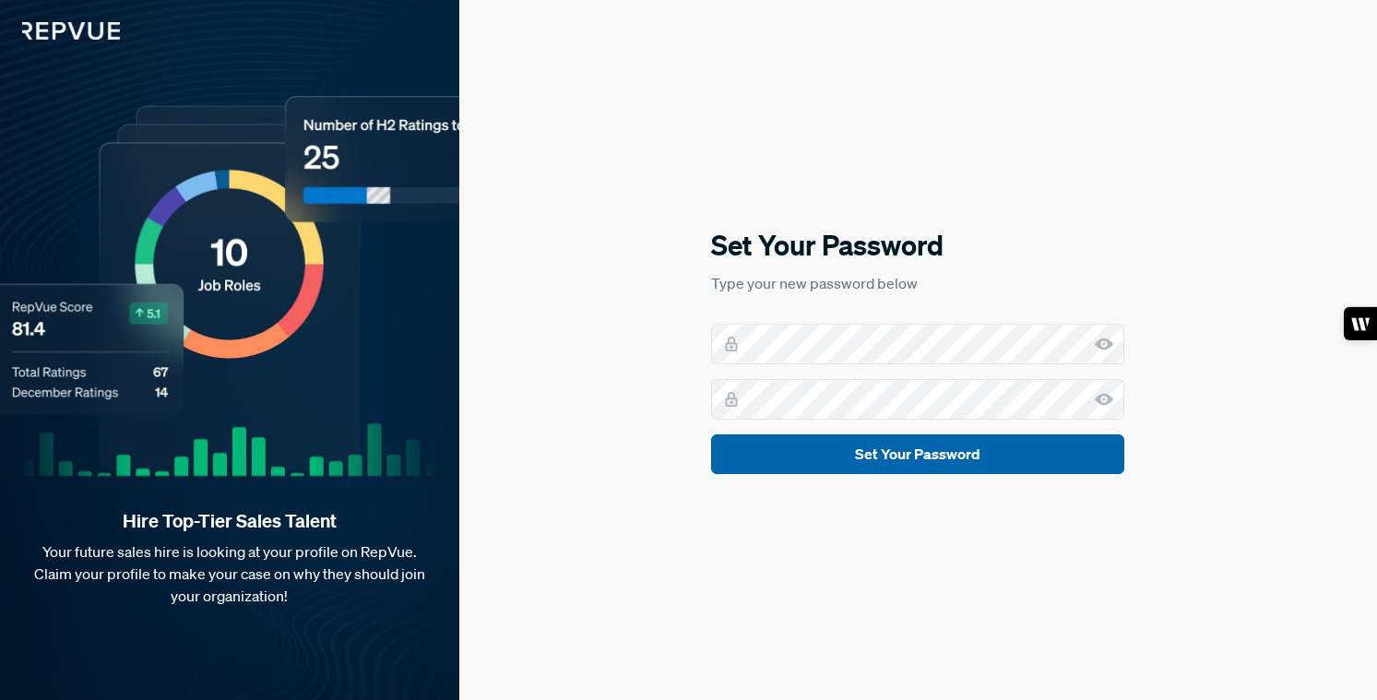
click at [985, 454] on button "Set Your Password" at bounding box center [917, 454] width 413 height 40
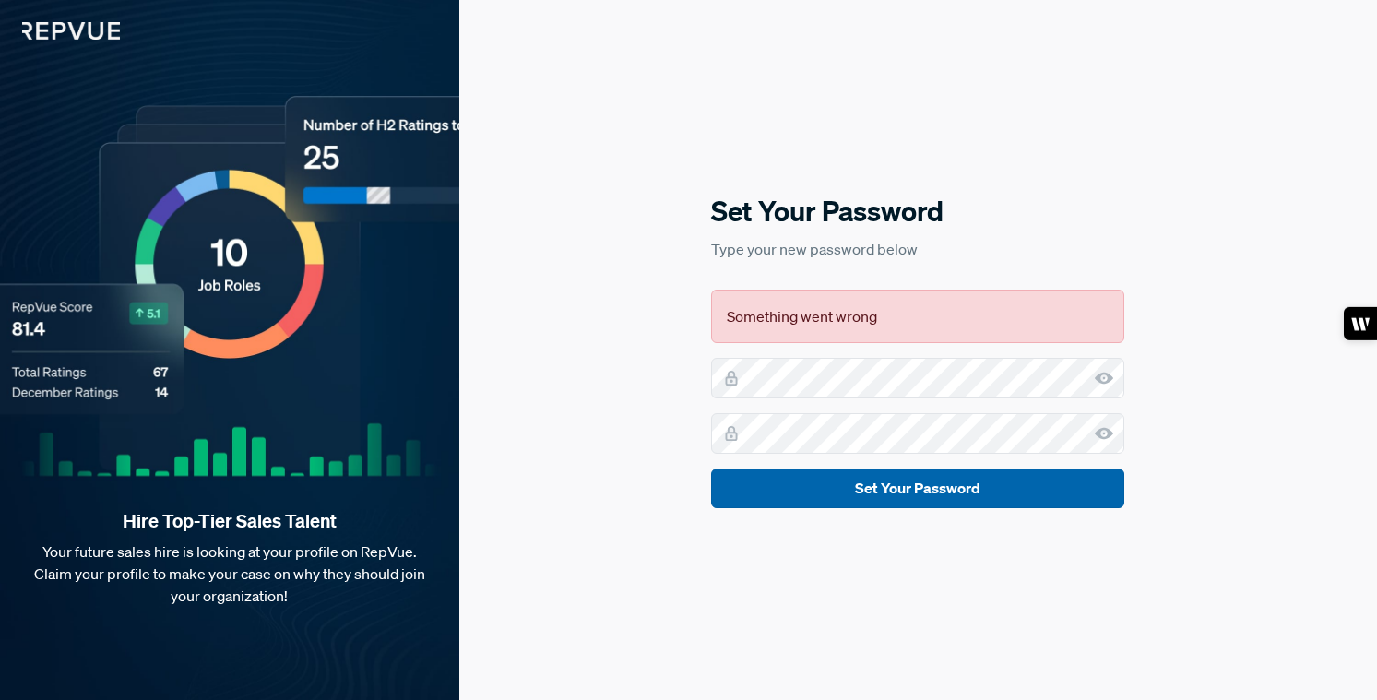
click at [967, 493] on button "Set Your Password" at bounding box center [917, 488] width 413 height 40
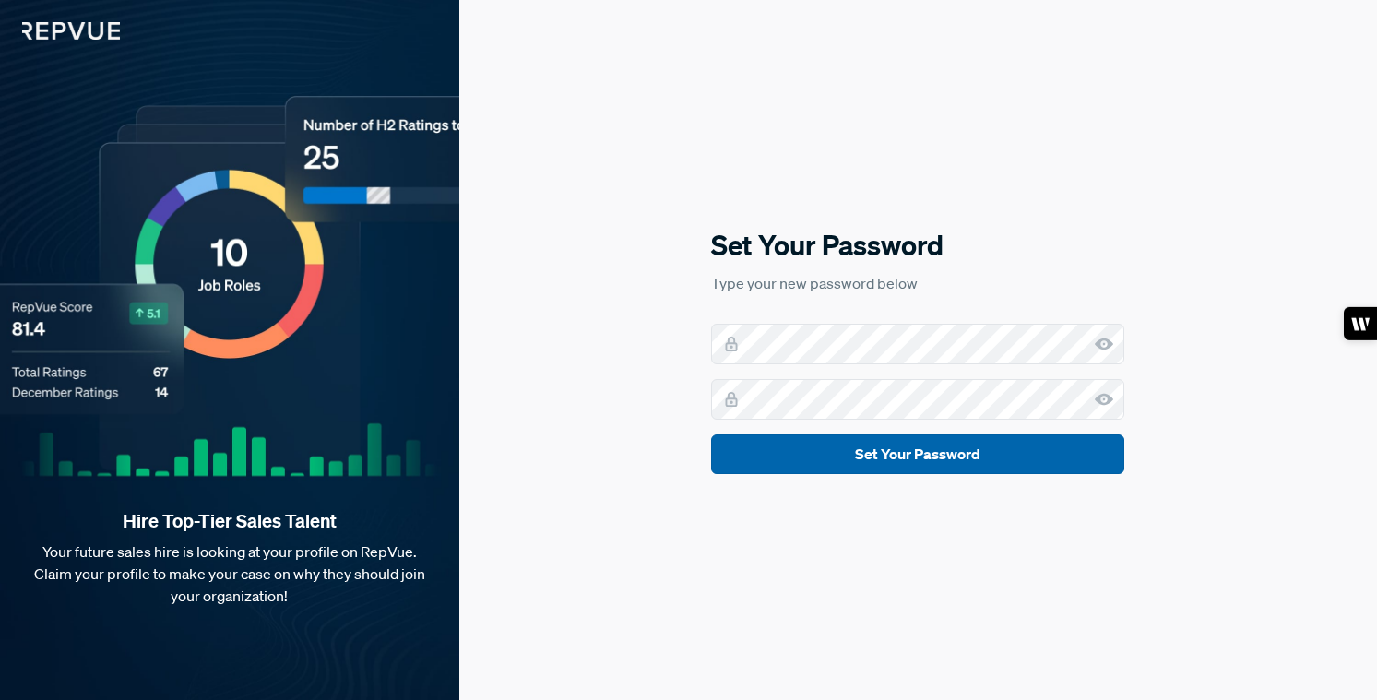
click at [923, 455] on button "Set Your Password" at bounding box center [917, 454] width 413 height 40
